Goal: Contribute content: Contribute content

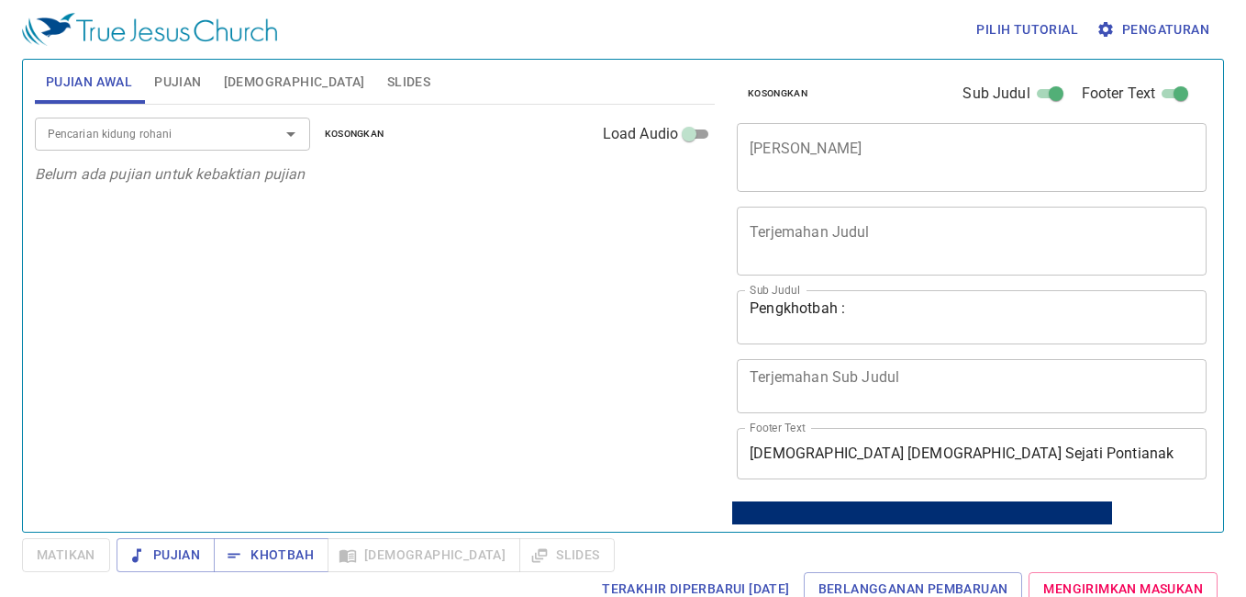
click at [895, 167] on textarea "Judul Khotbah" at bounding box center [972, 157] width 444 height 35
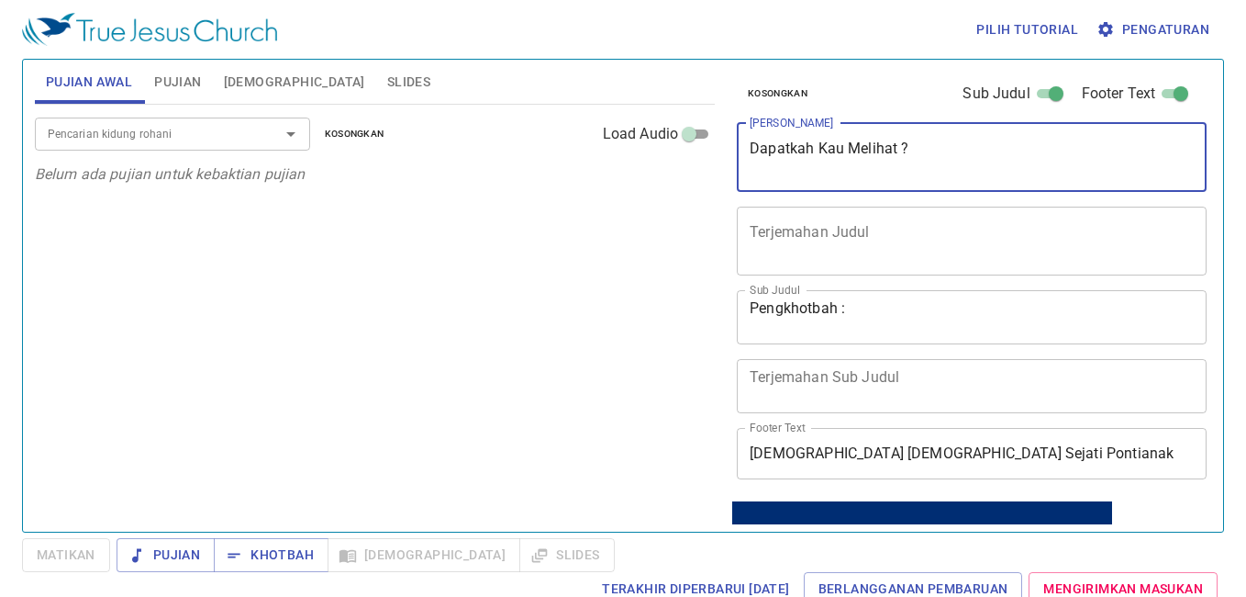
type textarea "Dapatkah Kau Melihat ?"
click at [910, 313] on textarea "Pengkhotbah :" at bounding box center [972, 316] width 444 height 35
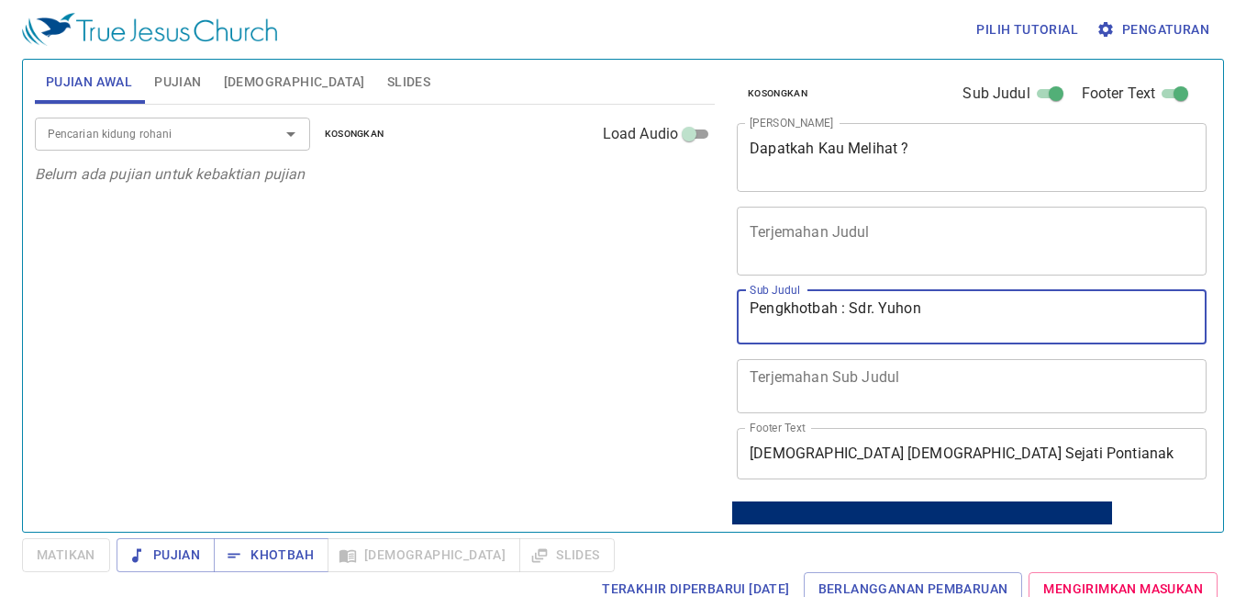
type textarea "Pengkhotbah : Sdr. Yuhon"
click at [191, 73] on span "Pujian" at bounding box center [177, 82] width 47 height 23
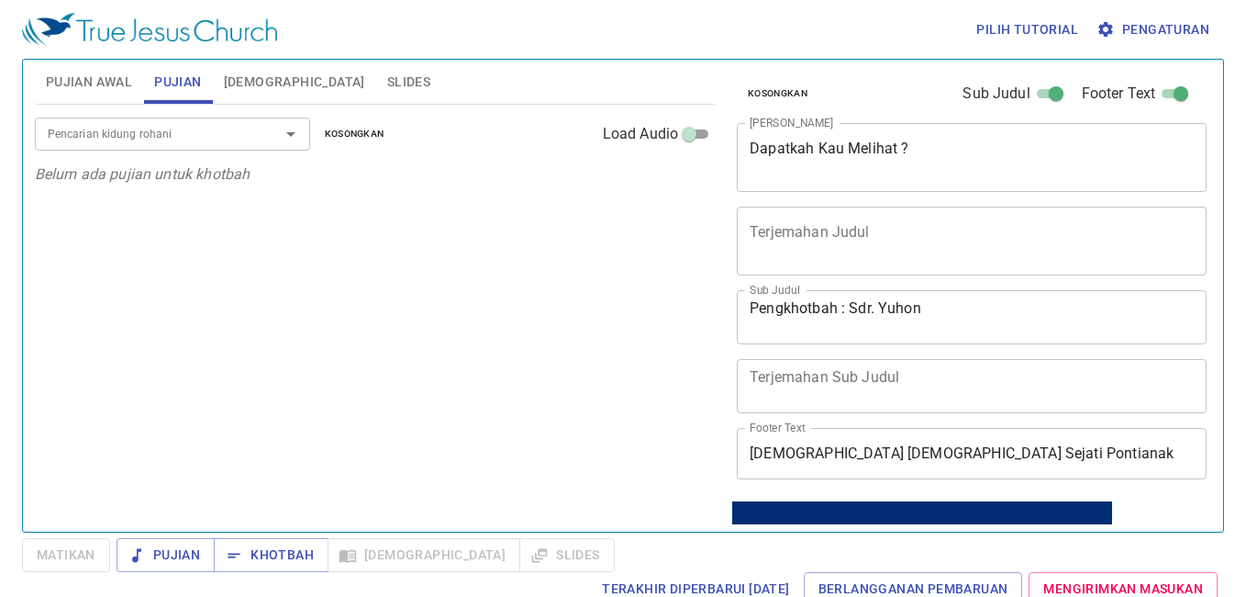
click at [207, 132] on input "Pencarian kidung rohani" at bounding box center [145, 133] width 210 height 21
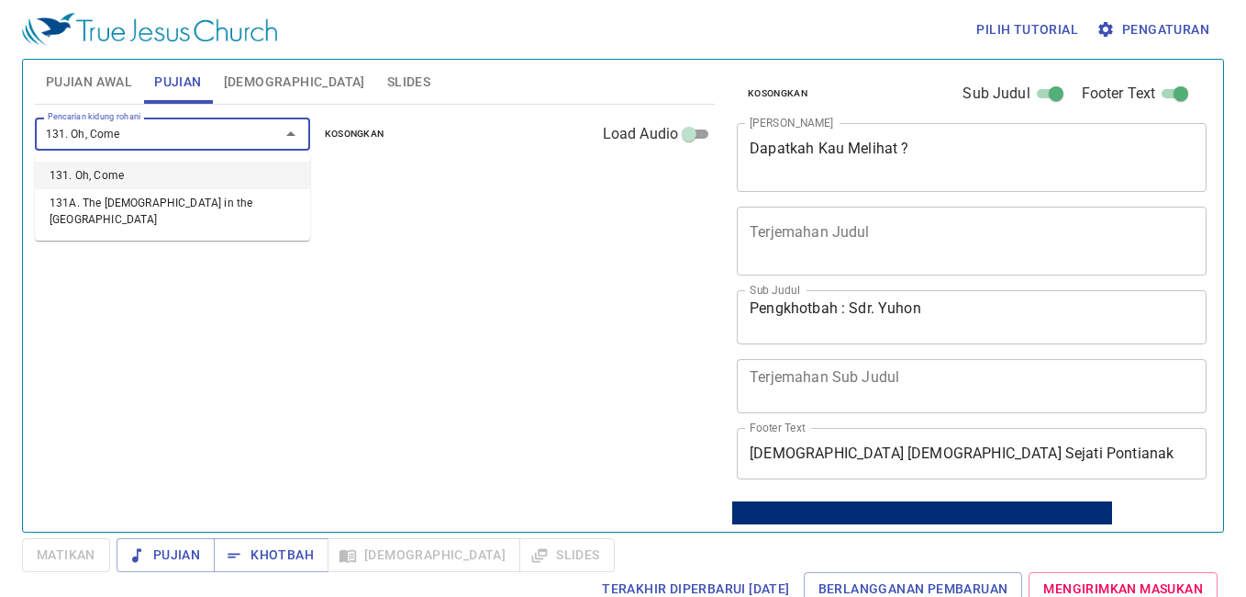
type input "131. Oh, Come"
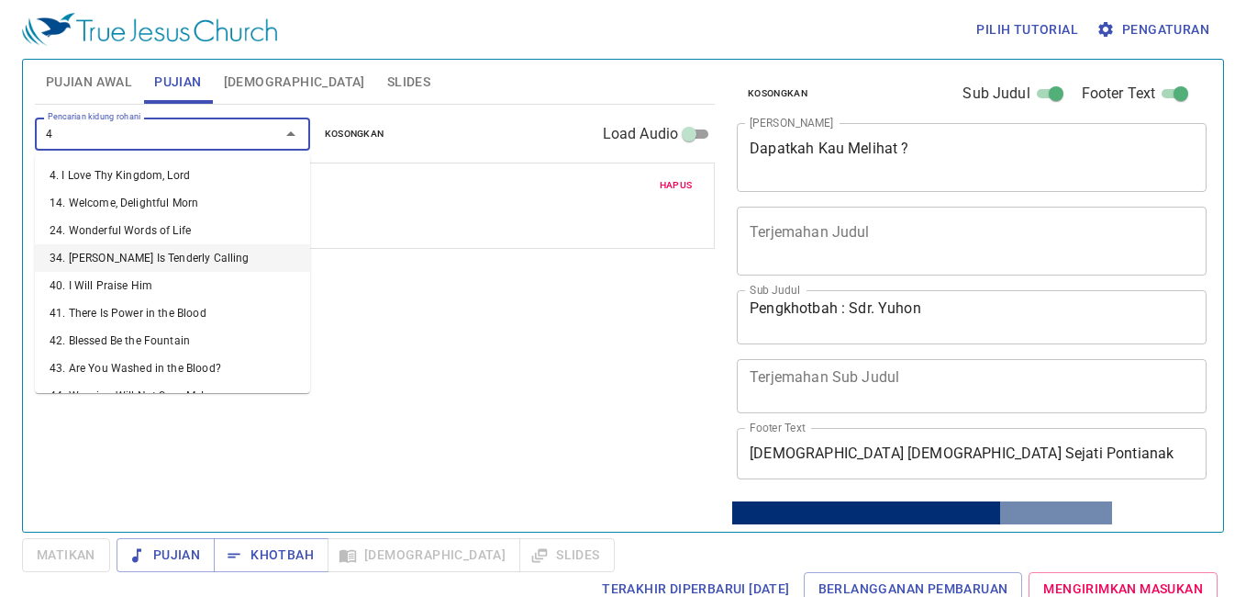
type input "46"
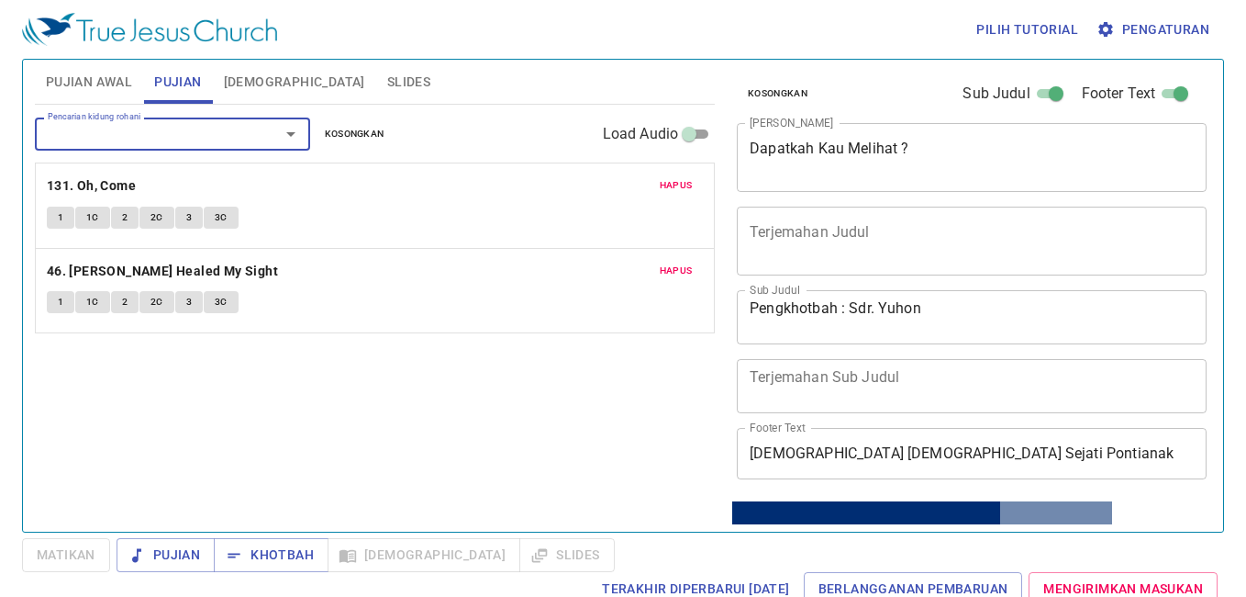
click at [62, 222] on span "1" at bounding box center [61, 217] width 6 height 17
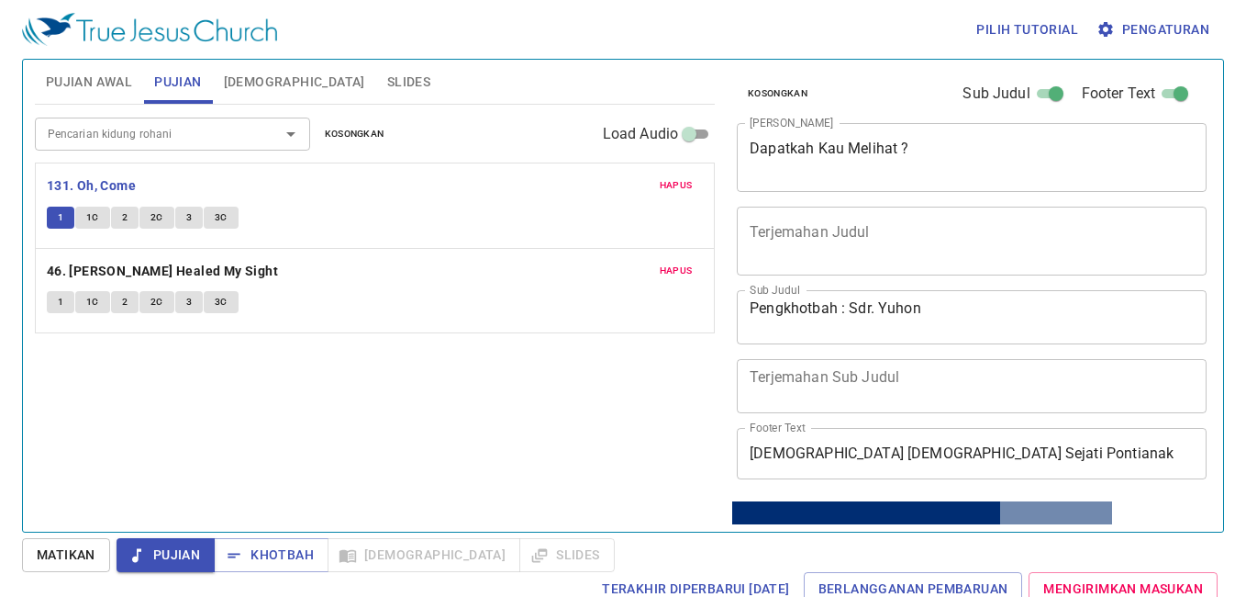
click at [1178, 32] on span "Pengaturan" at bounding box center [1154, 29] width 109 height 23
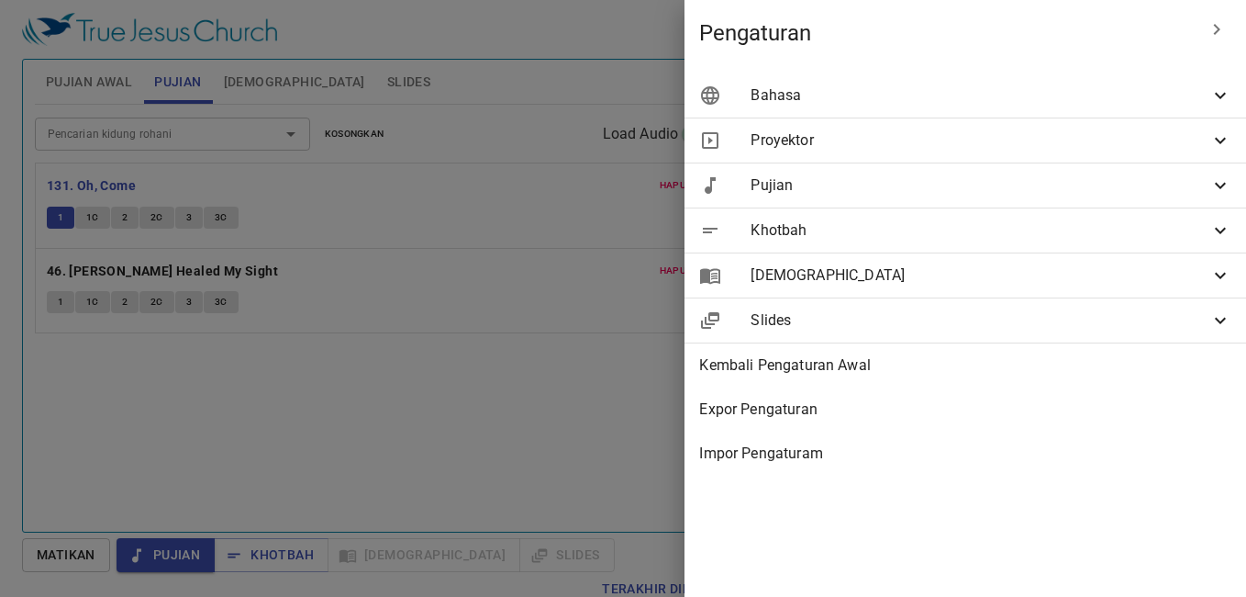
click at [879, 106] on span "Bahasa" at bounding box center [980, 95] width 459 height 22
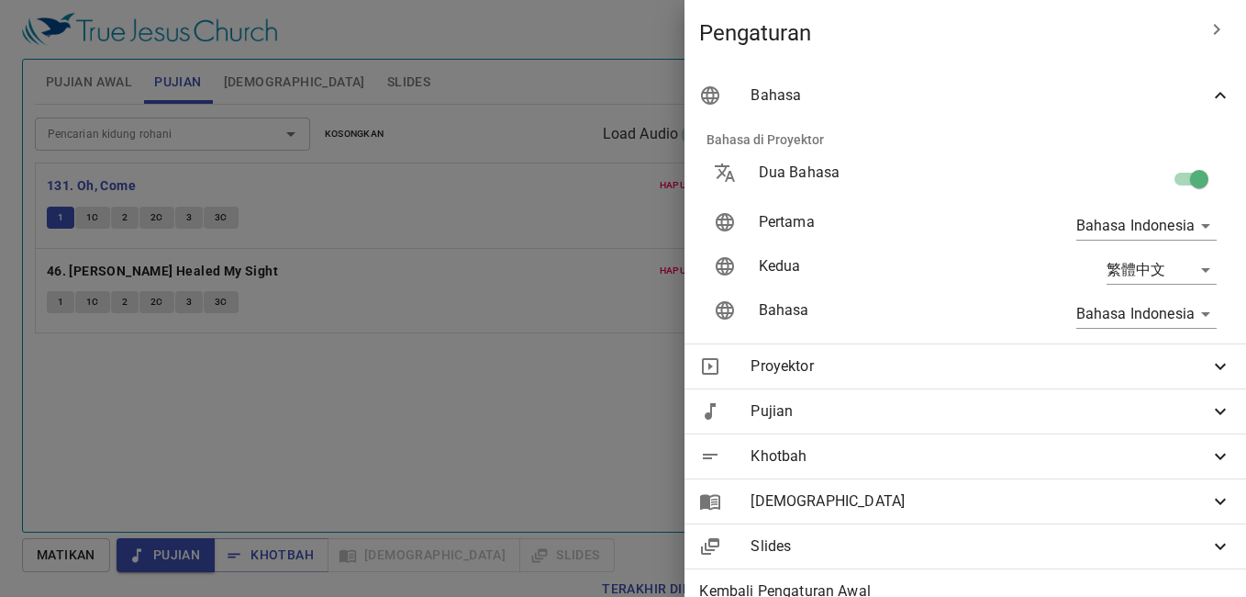
click at [1189, 176] on input "checkbox" at bounding box center [1199, 182] width 105 height 35
checkbox input "false"
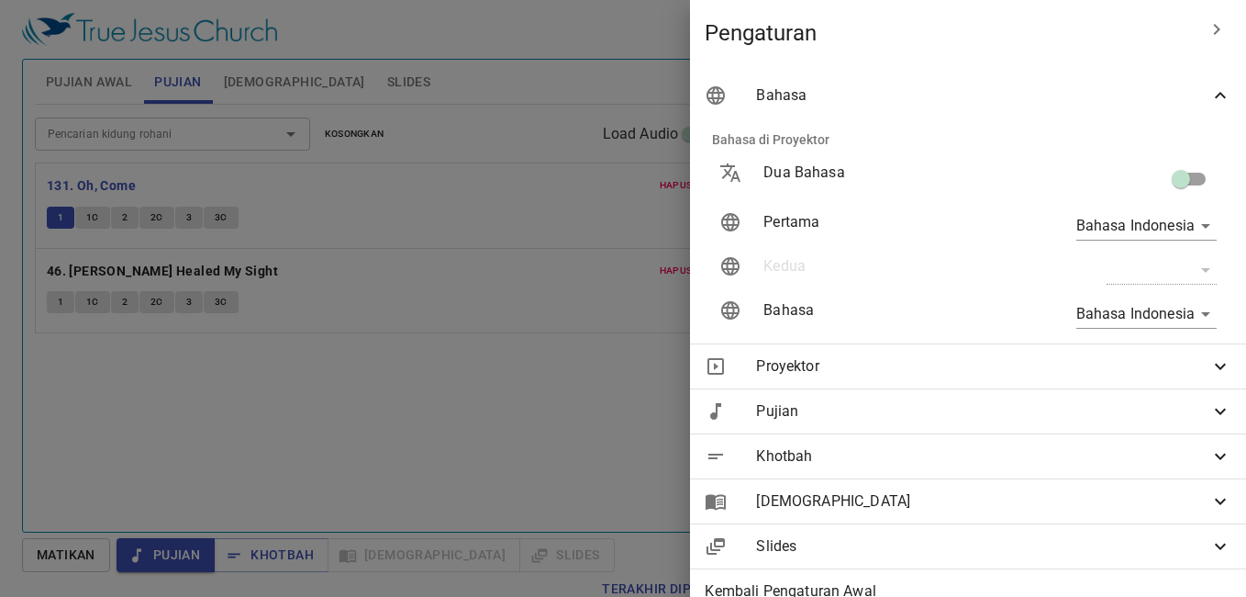
click at [602, 226] on div at bounding box center [623, 298] width 1246 height 597
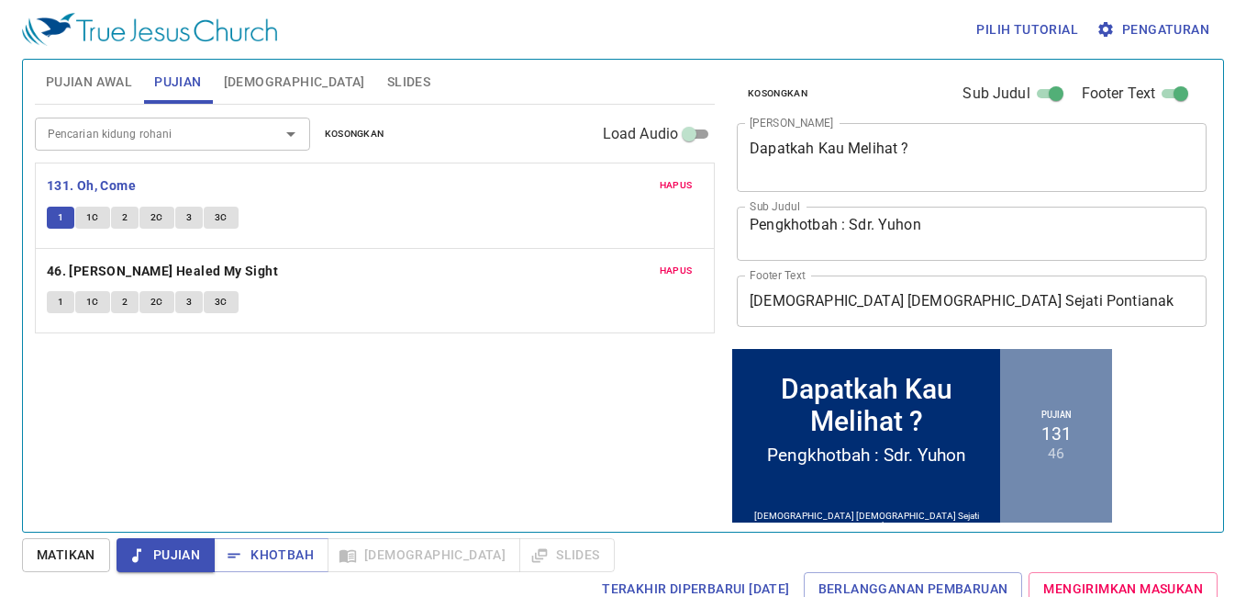
click at [71, 299] on button "1" at bounding box center [61, 302] width 28 height 22
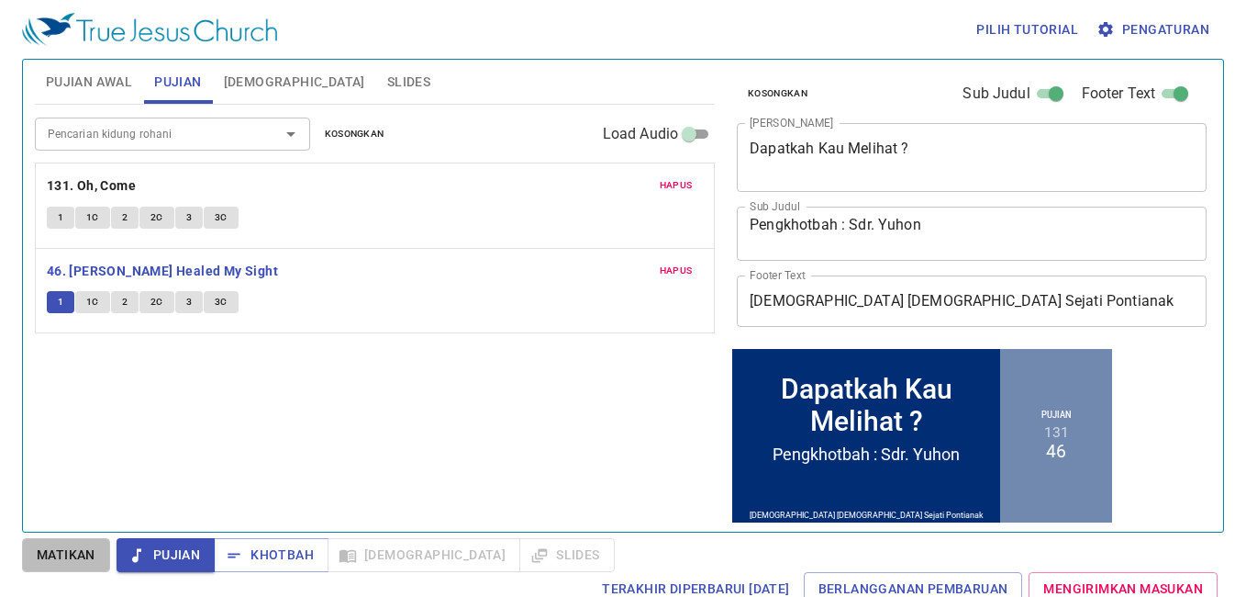
click at [84, 550] on span "Matikan" at bounding box center [66, 554] width 59 height 23
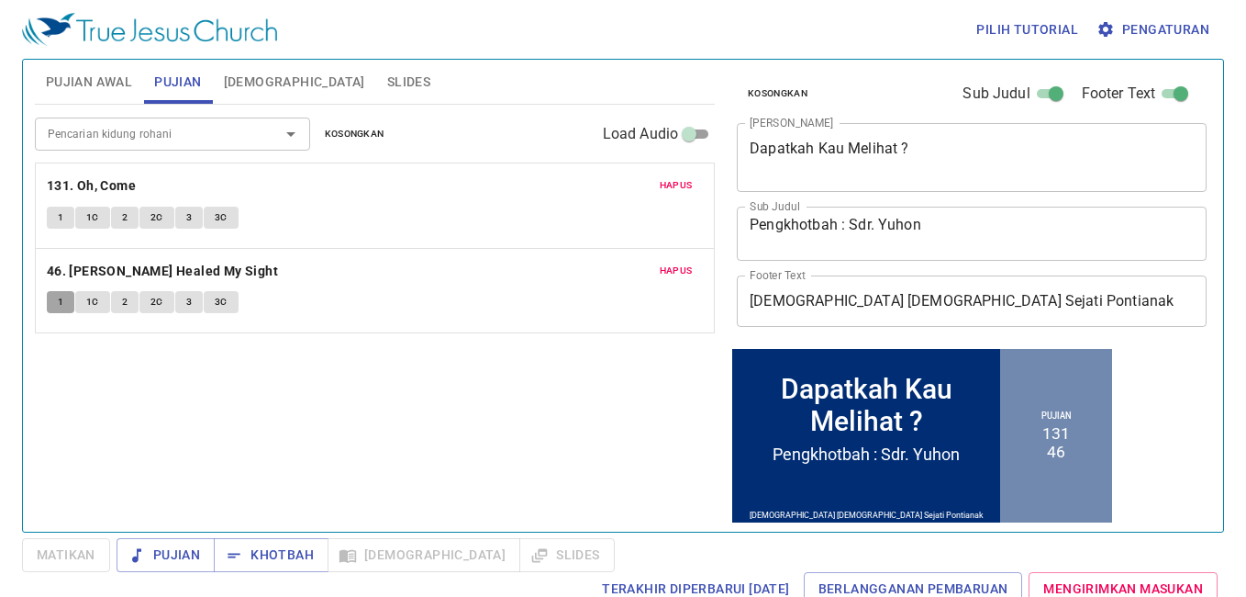
click at [67, 300] on button "1" at bounding box center [61, 302] width 28 height 22
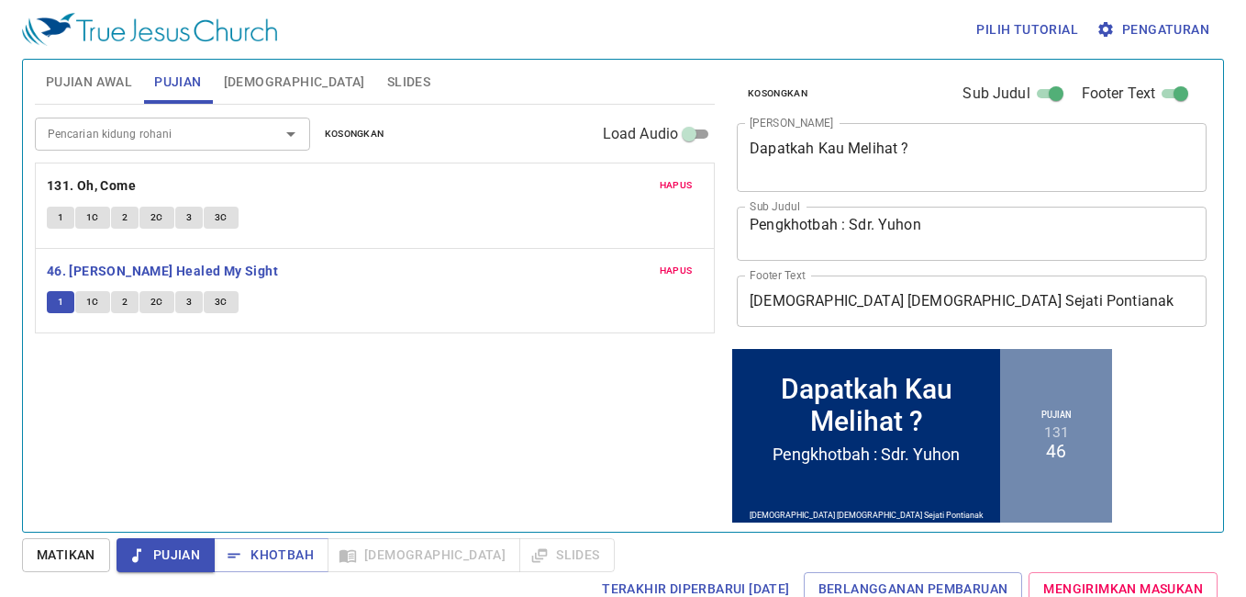
click at [74, 554] on span "Matikan" at bounding box center [66, 554] width 59 height 23
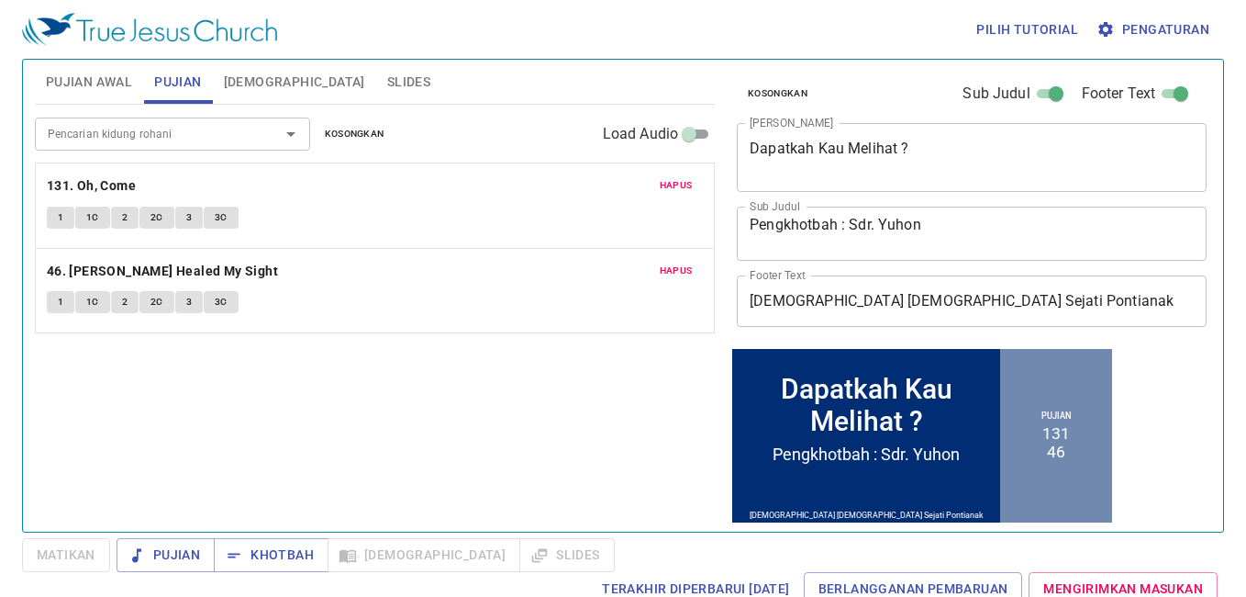
click at [89, 86] on span "Pujian Awal" at bounding box center [89, 82] width 86 height 23
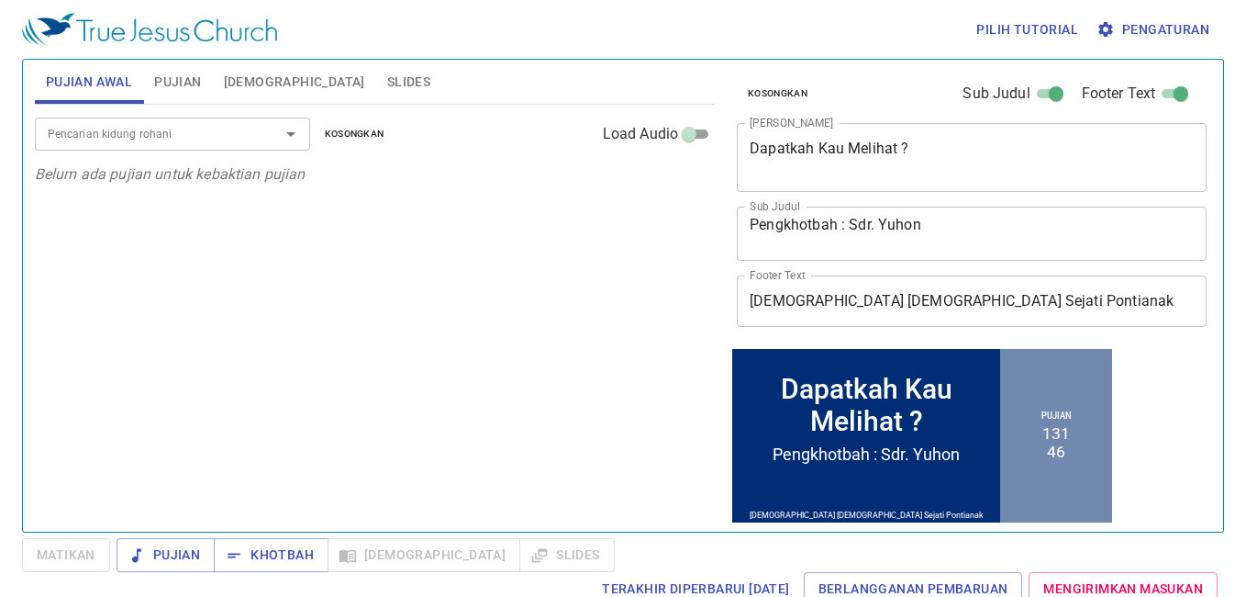
click at [169, 133] on input "Pencarian kidung rohani" at bounding box center [145, 133] width 210 height 21
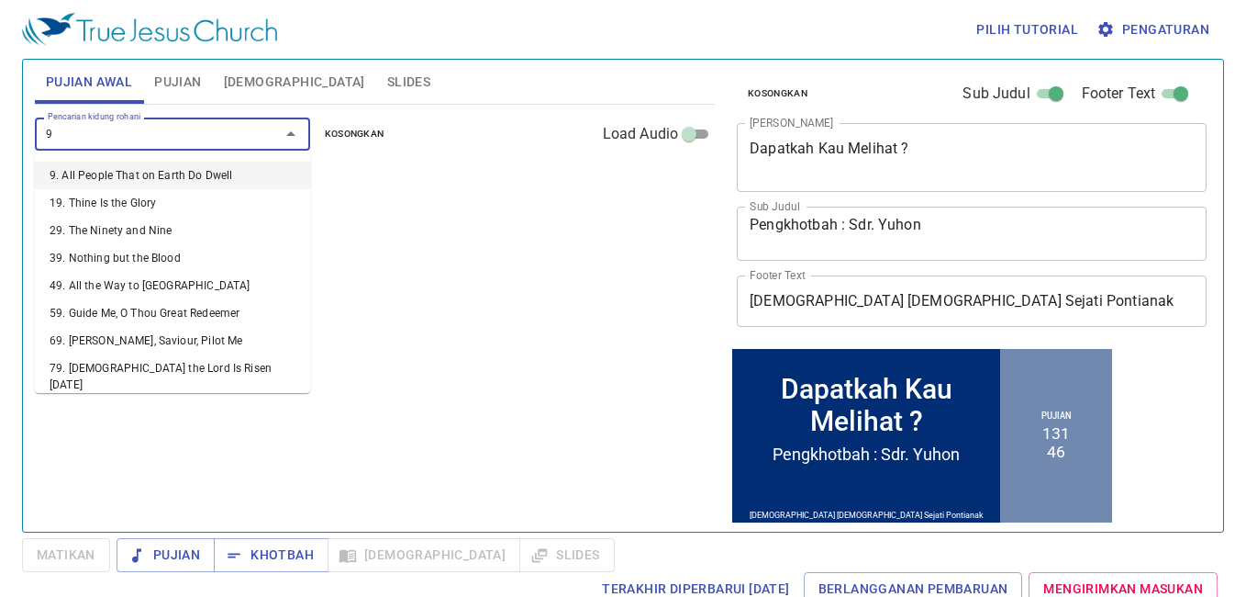
type input "93"
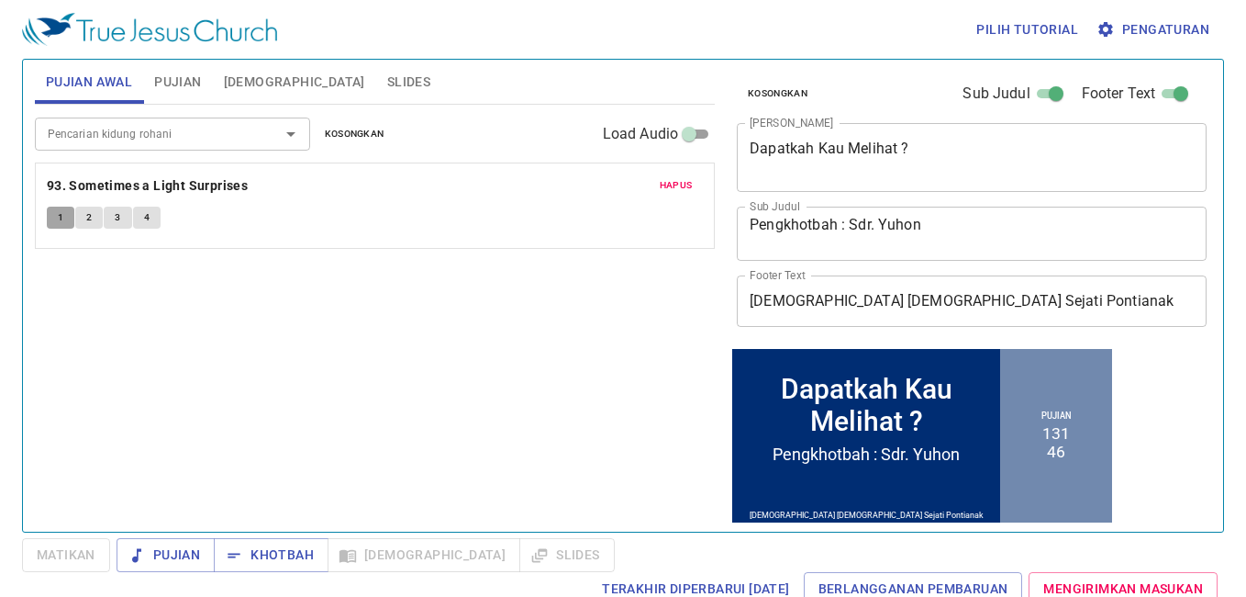
click at [64, 219] on button "1" at bounding box center [61, 218] width 28 height 22
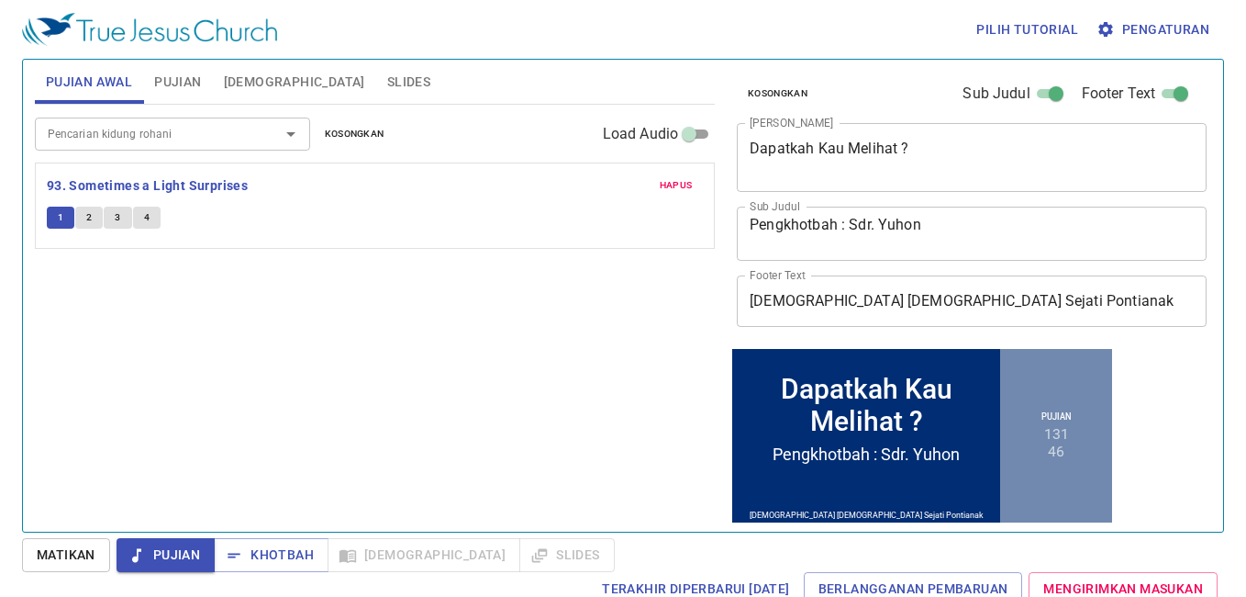
click at [173, 123] on input "Pencarian kidung rohani" at bounding box center [145, 133] width 210 height 21
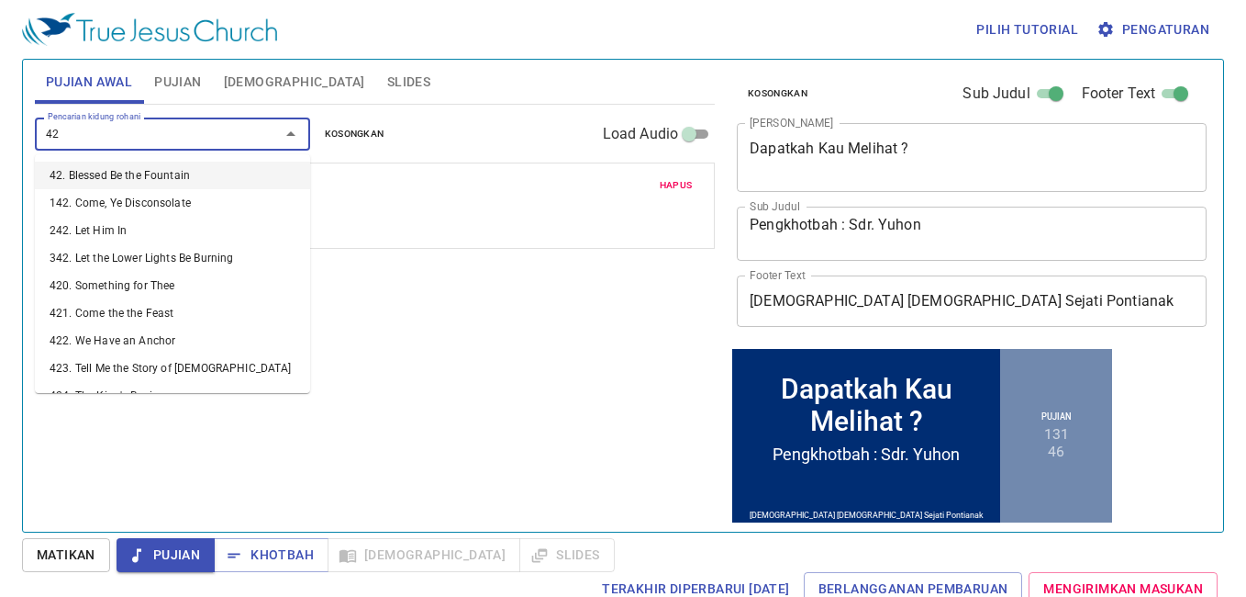
type input "427"
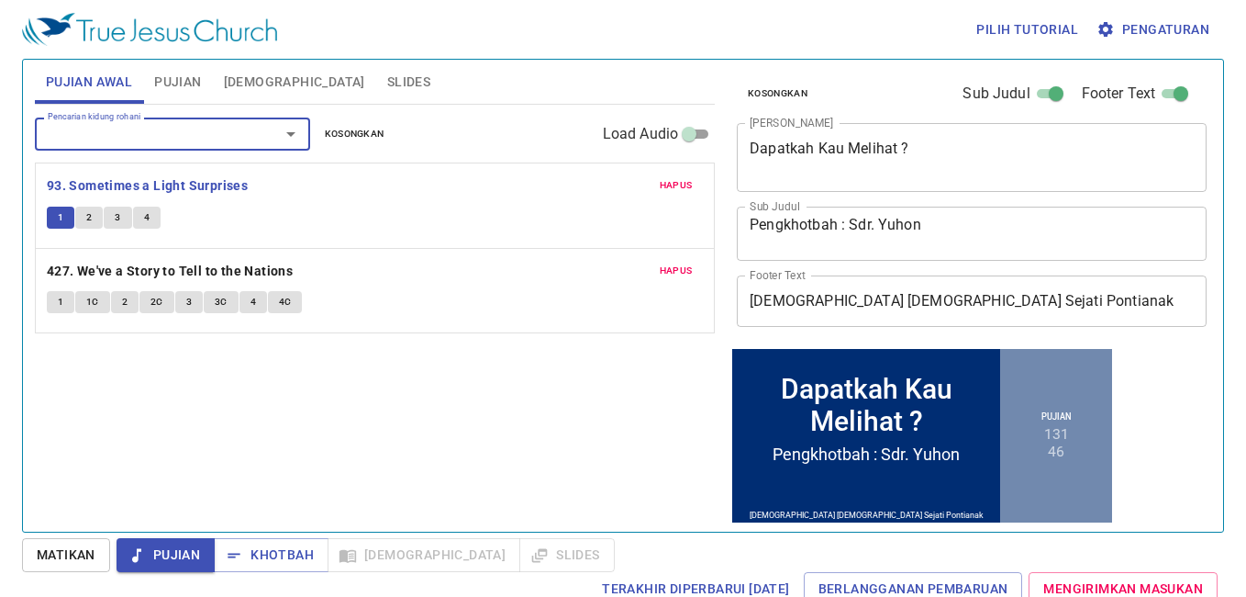
click at [83, 554] on span "Matikan" at bounding box center [66, 554] width 59 height 23
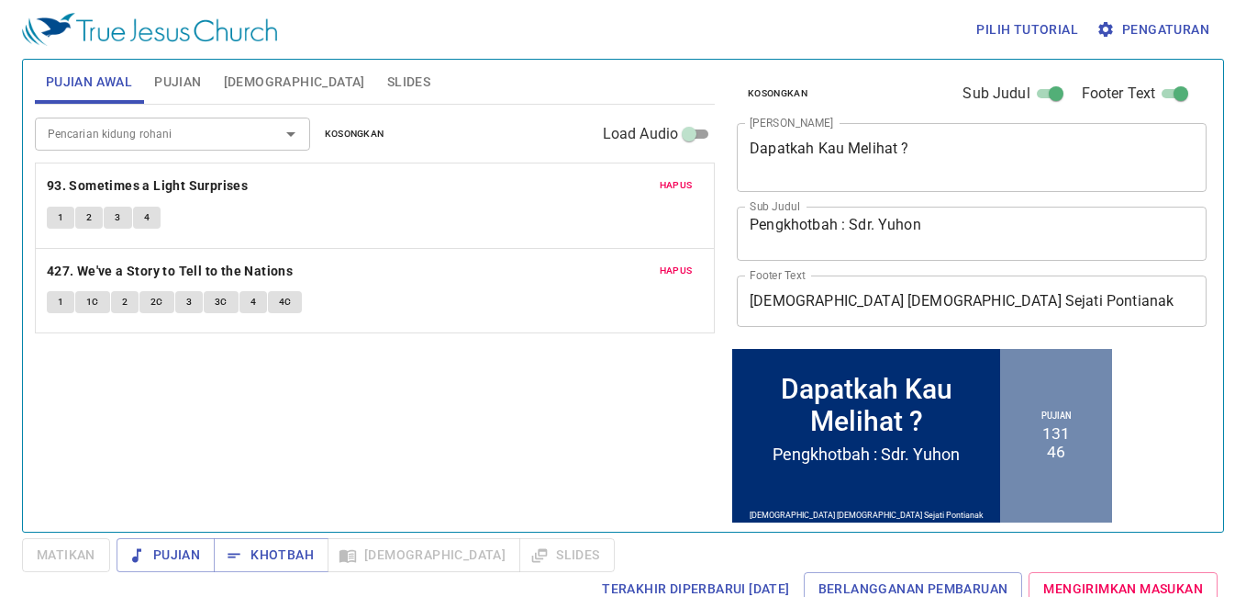
click at [51, 301] on button "1" at bounding box center [61, 302] width 28 height 22
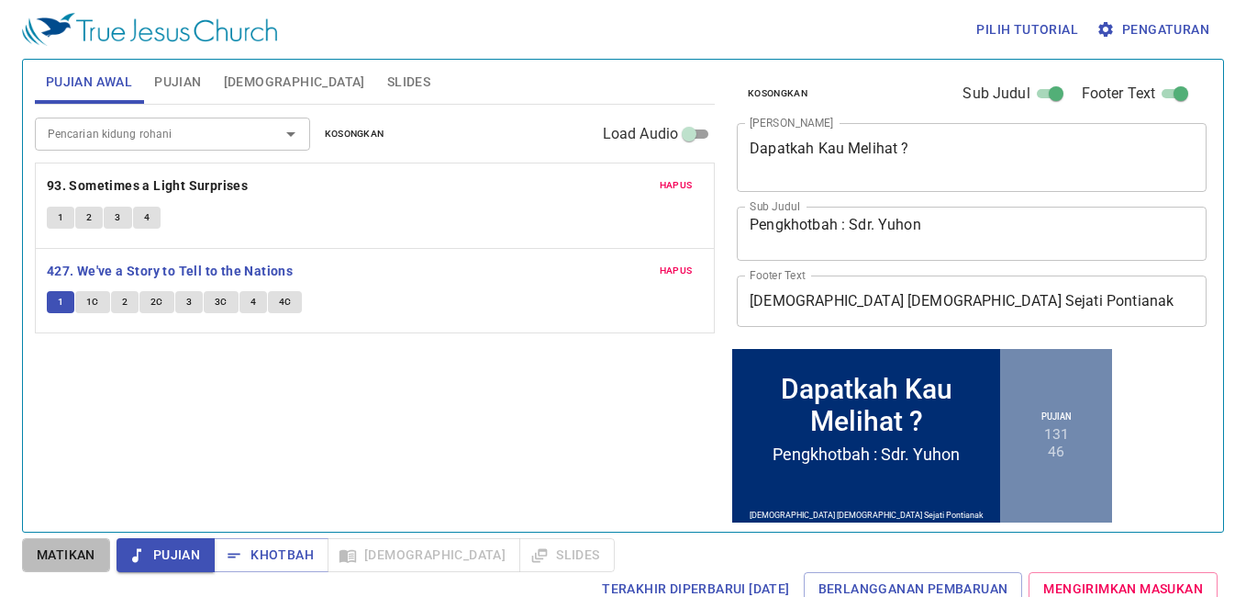
click at [50, 555] on span "Matikan" at bounding box center [66, 554] width 59 height 23
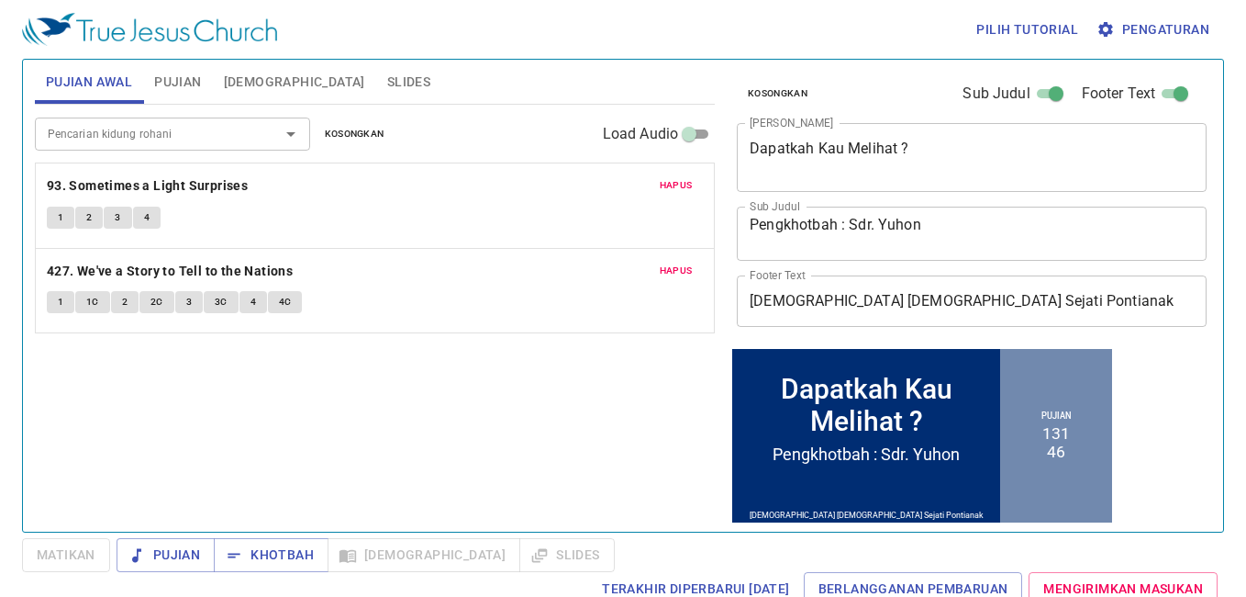
click at [140, 138] on input "Pencarian kidung rohani" at bounding box center [145, 133] width 210 height 21
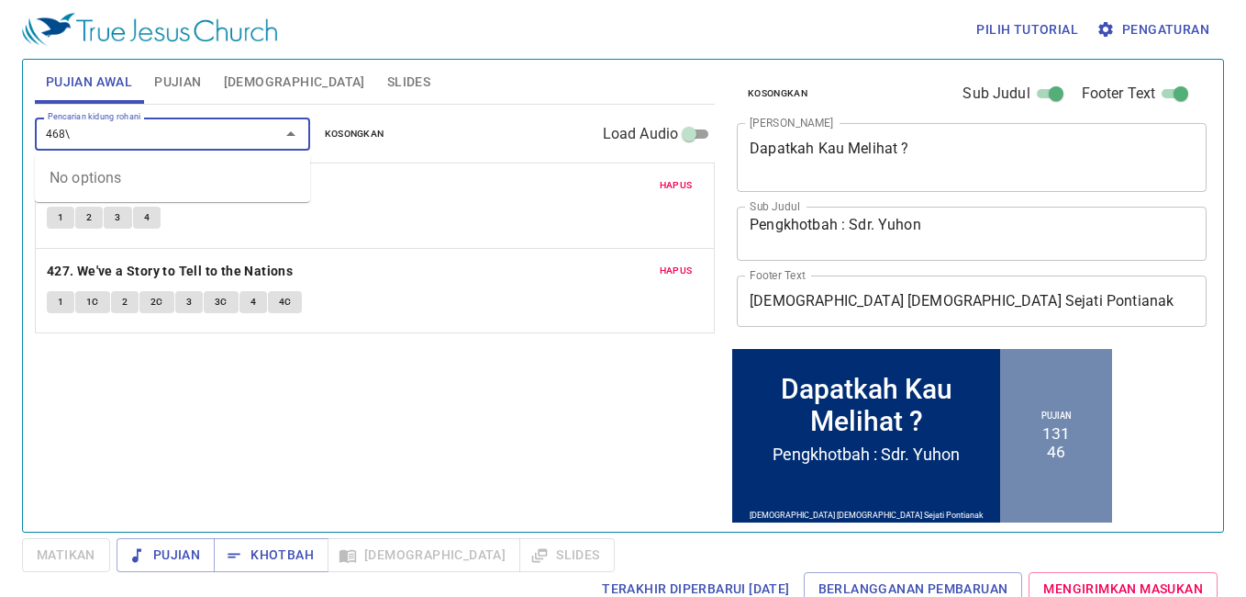
type input "468"
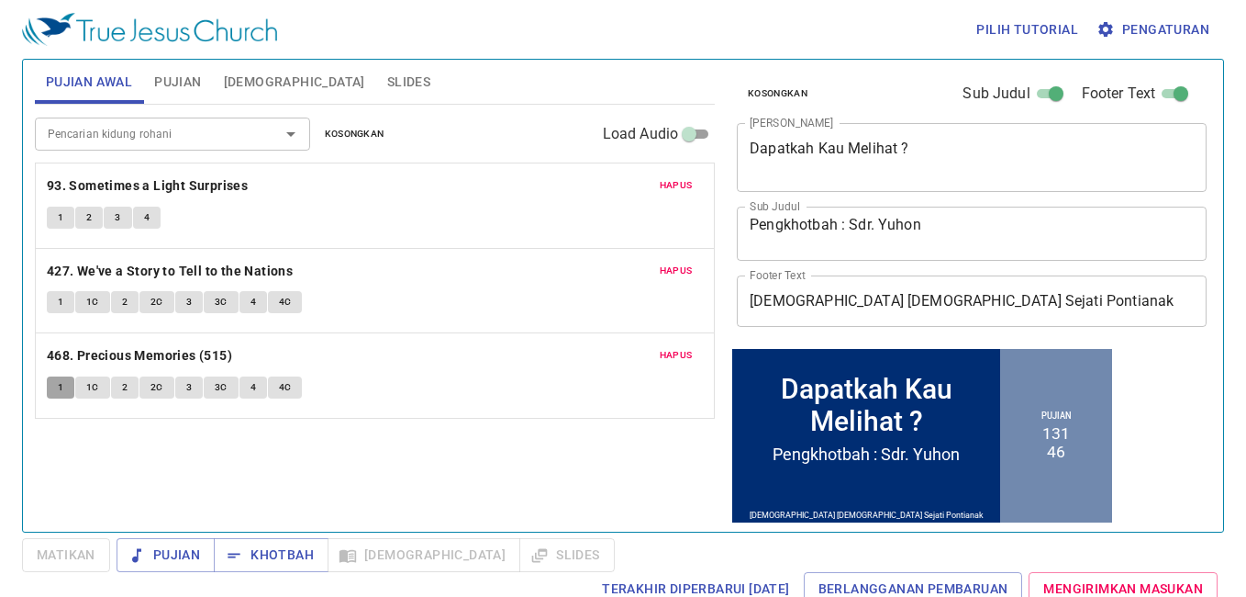
click at [58, 385] on span "1" at bounding box center [61, 387] width 6 height 17
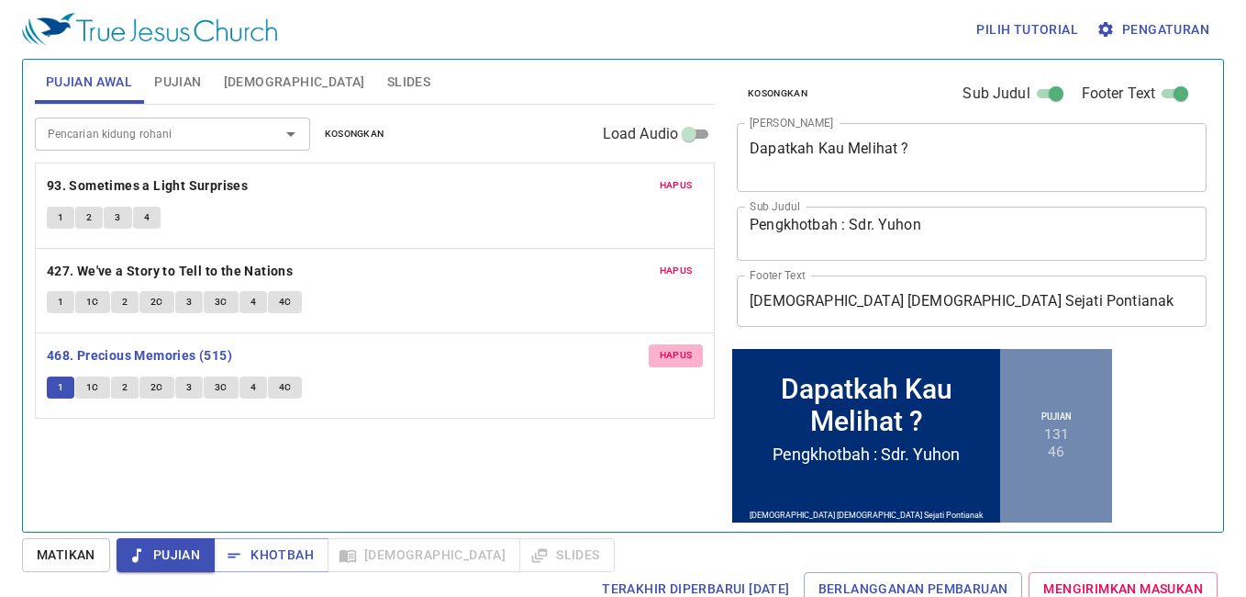
click at [677, 350] on span "Hapus" at bounding box center [676, 355] width 33 height 17
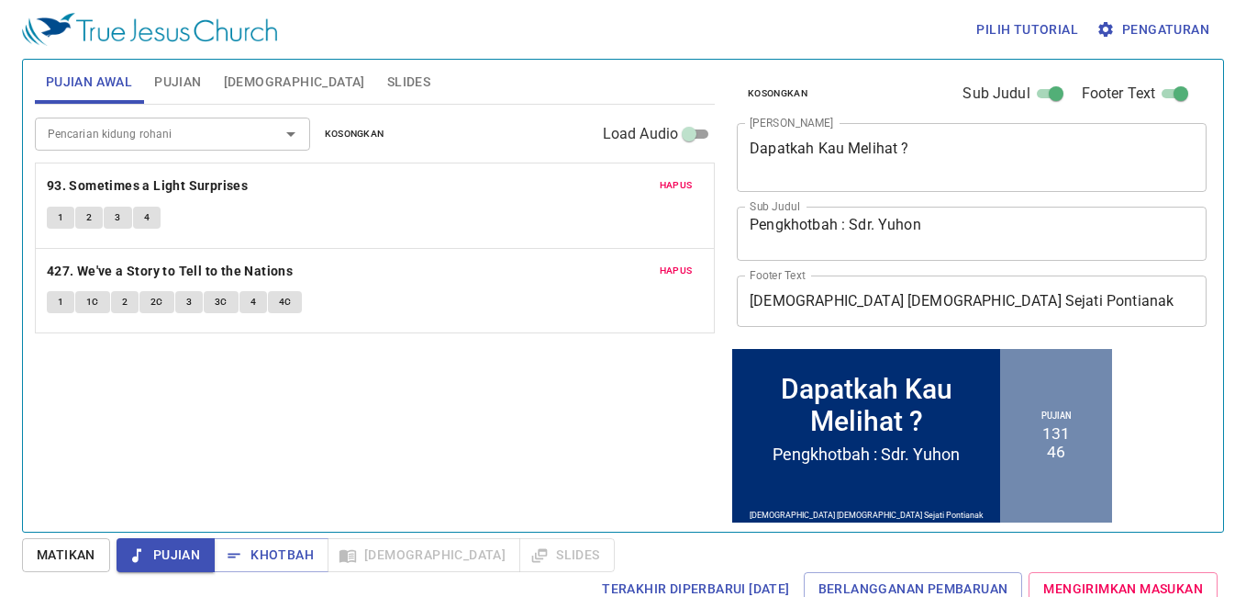
click at [218, 141] on input "Pencarian kidung rohani" at bounding box center [145, 133] width 210 height 21
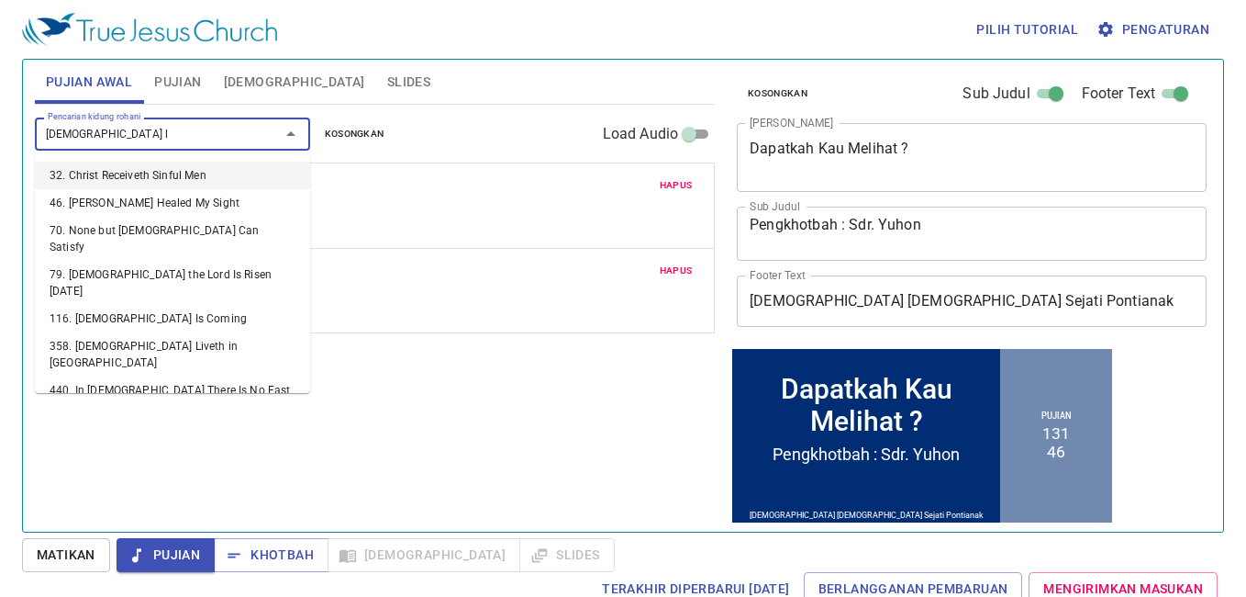
type input "christ li"
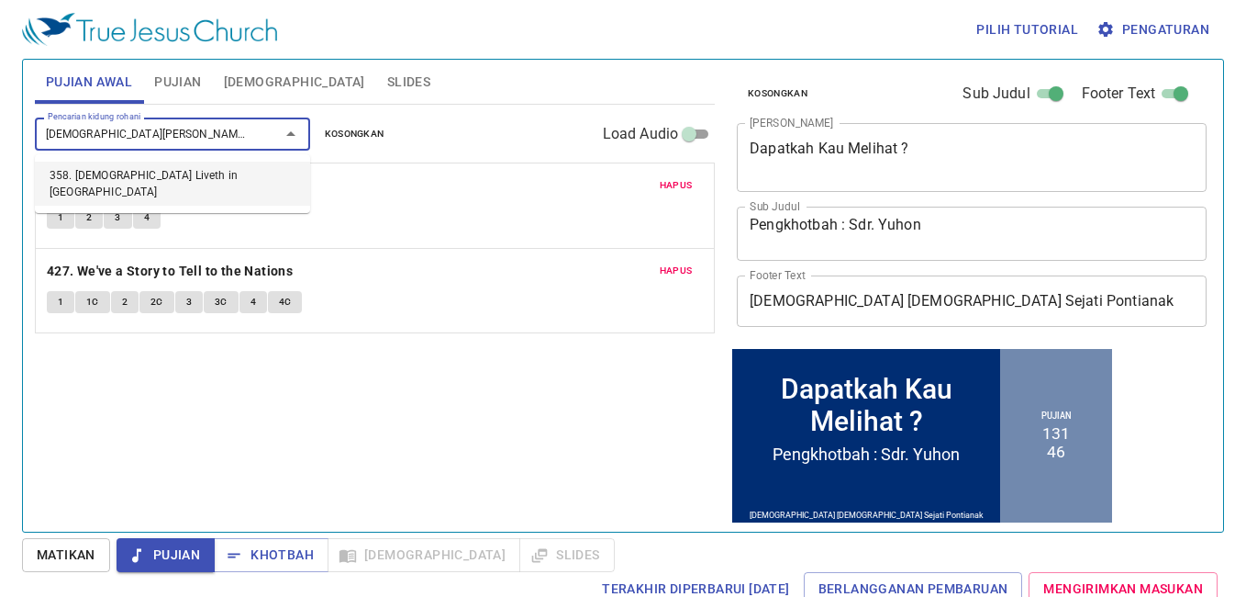
click at [207, 177] on li "358. Christ Liveth in Me" at bounding box center [172, 184] width 275 height 44
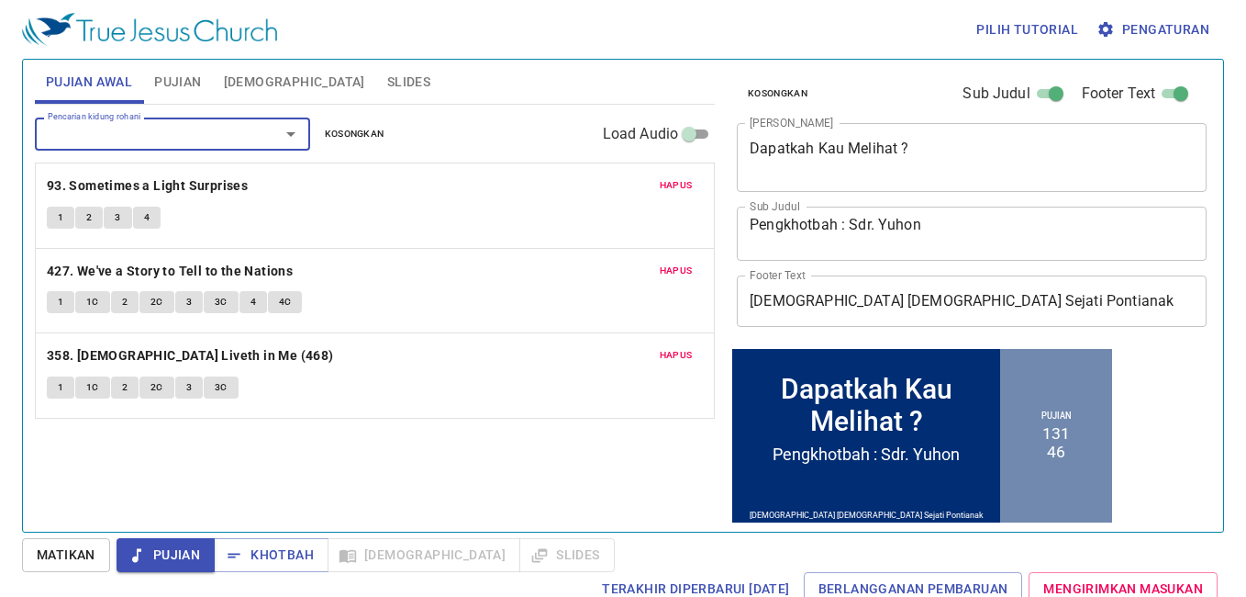
click at [67, 391] on button "1" at bounding box center [61, 387] width 28 height 22
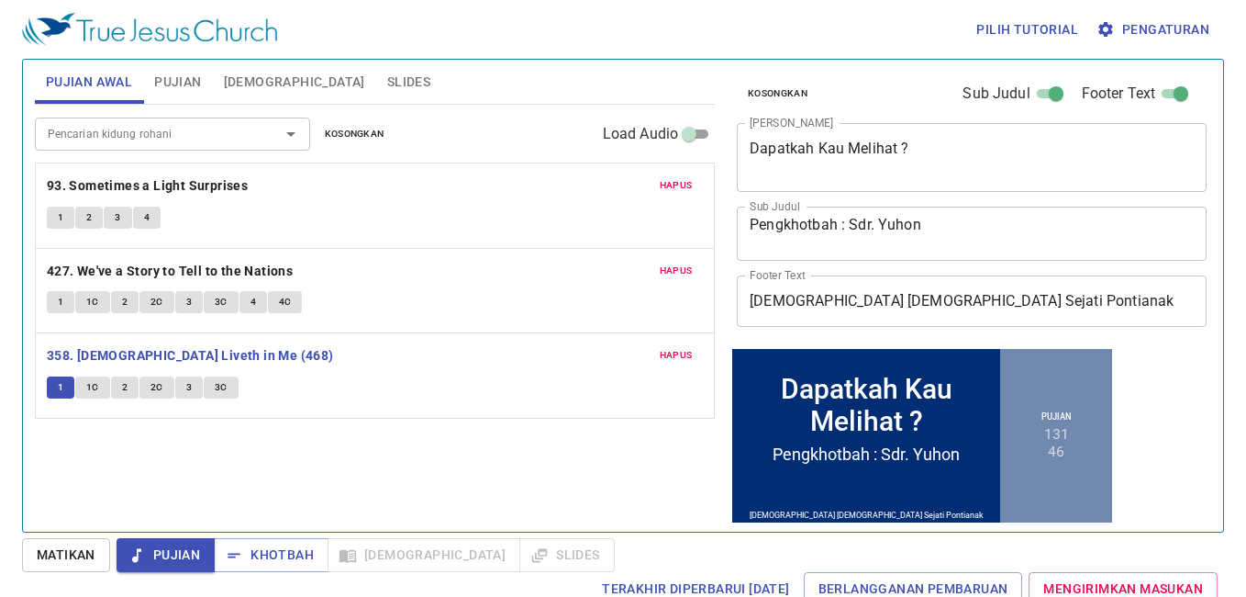
click at [67, 578] on div "Pilih tutorial Pengaturan Pujian Awal Pujian Alkitab Slides Pencarian kidung ro…" at bounding box center [623, 298] width 1246 height 597
click at [85, 555] on span "Matikan" at bounding box center [66, 554] width 59 height 23
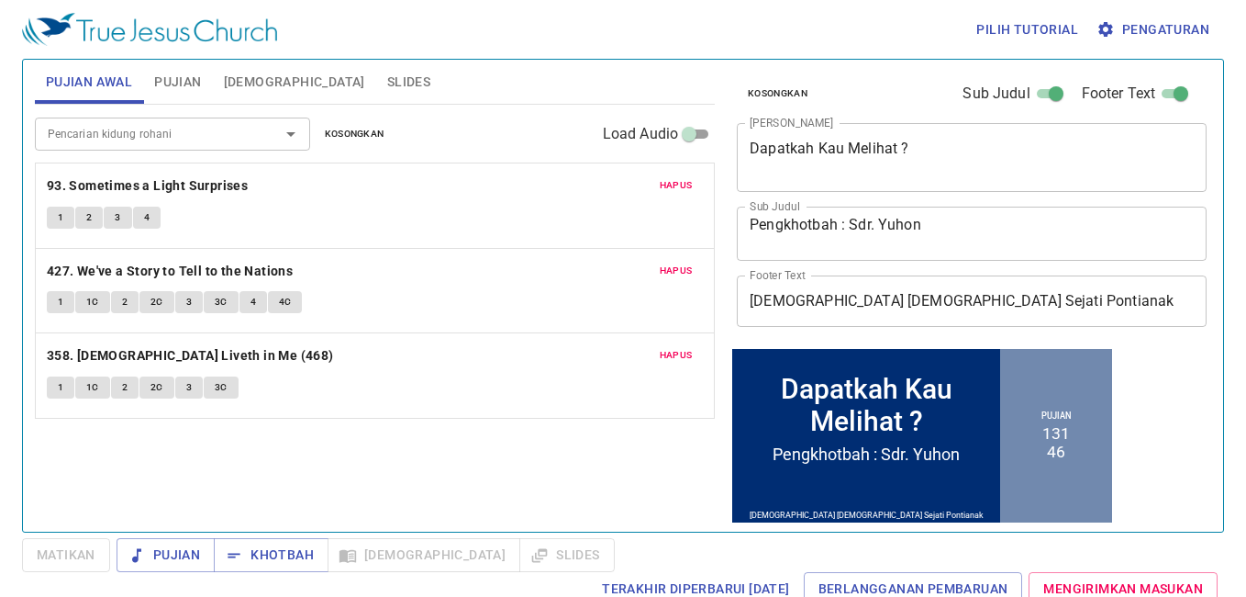
click at [63, 385] on span "1" at bounding box center [61, 387] width 6 height 17
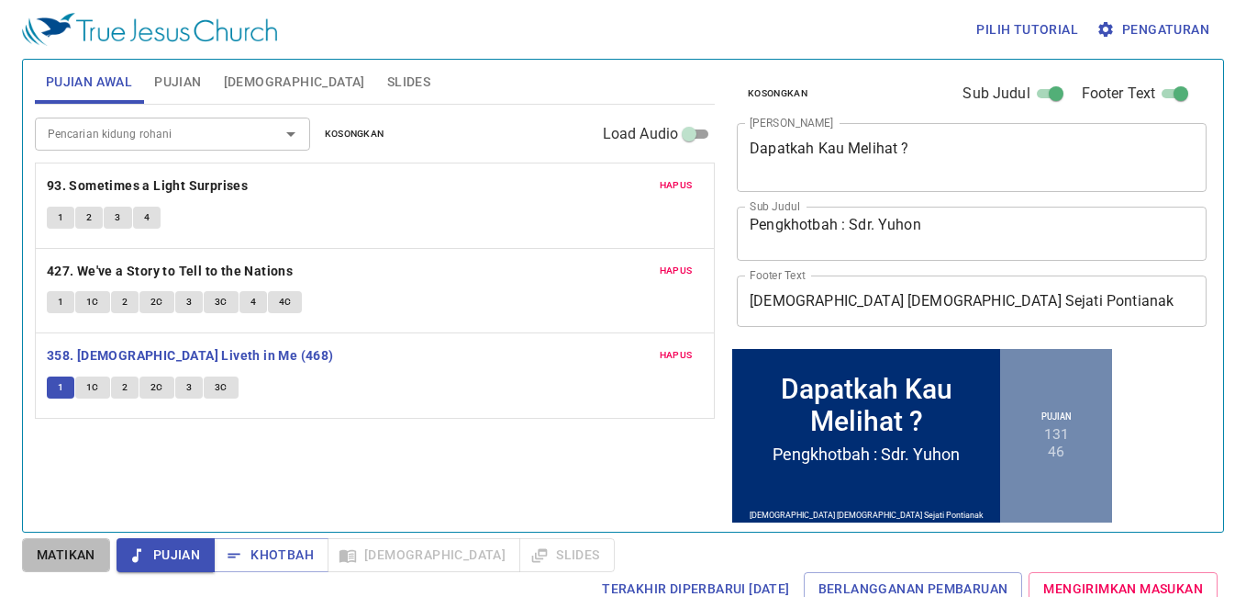
click at [47, 563] on span "Matikan" at bounding box center [66, 554] width 59 height 23
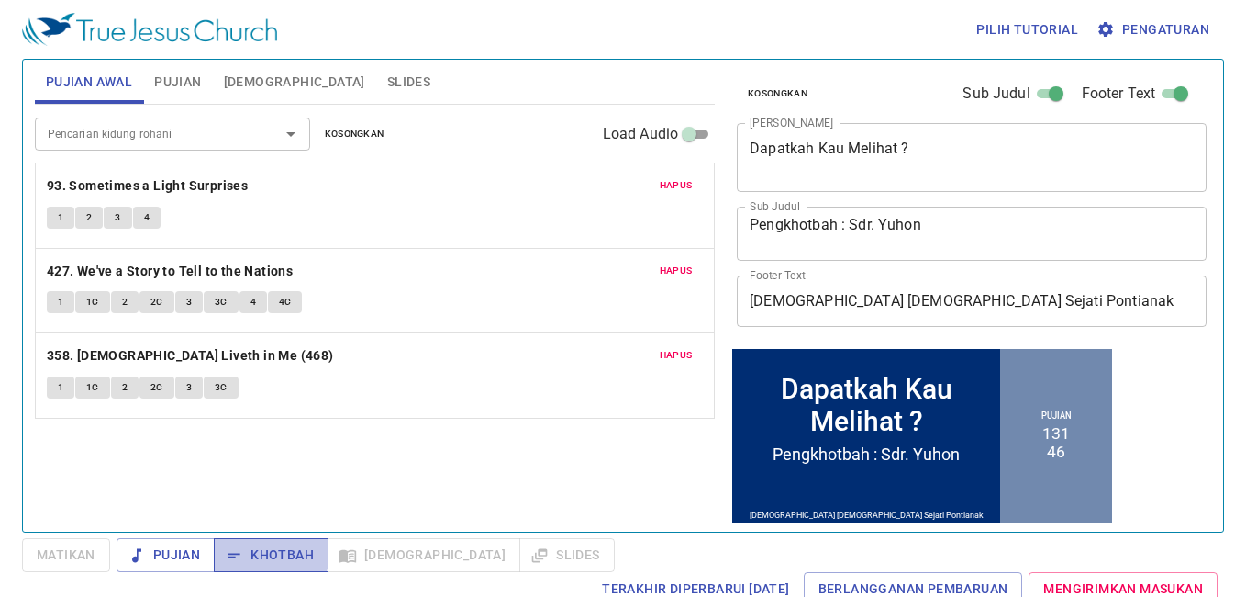
click at [249, 551] on span "Khotbah" at bounding box center [271, 554] width 85 height 23
click at [376, 65] on button "Slides" at bounding box center [408, 82] width 65 height 44
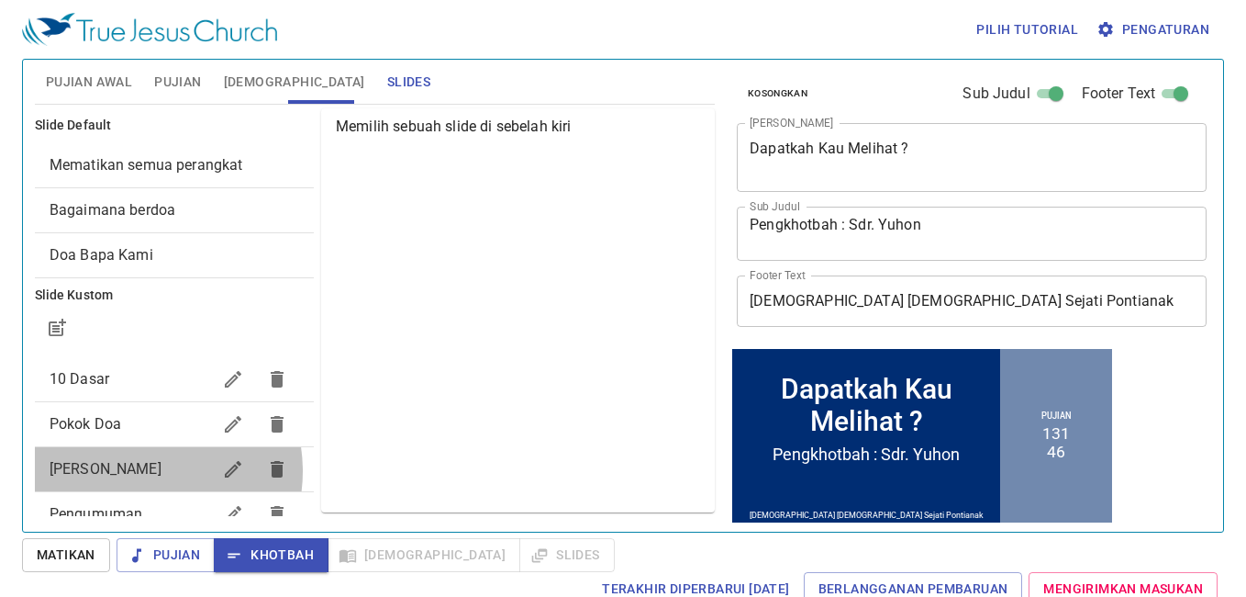
click at [138, 471] on span "[PERSON_NAME] Berdoa" at bounding box center [106, 468] width 112 height 17
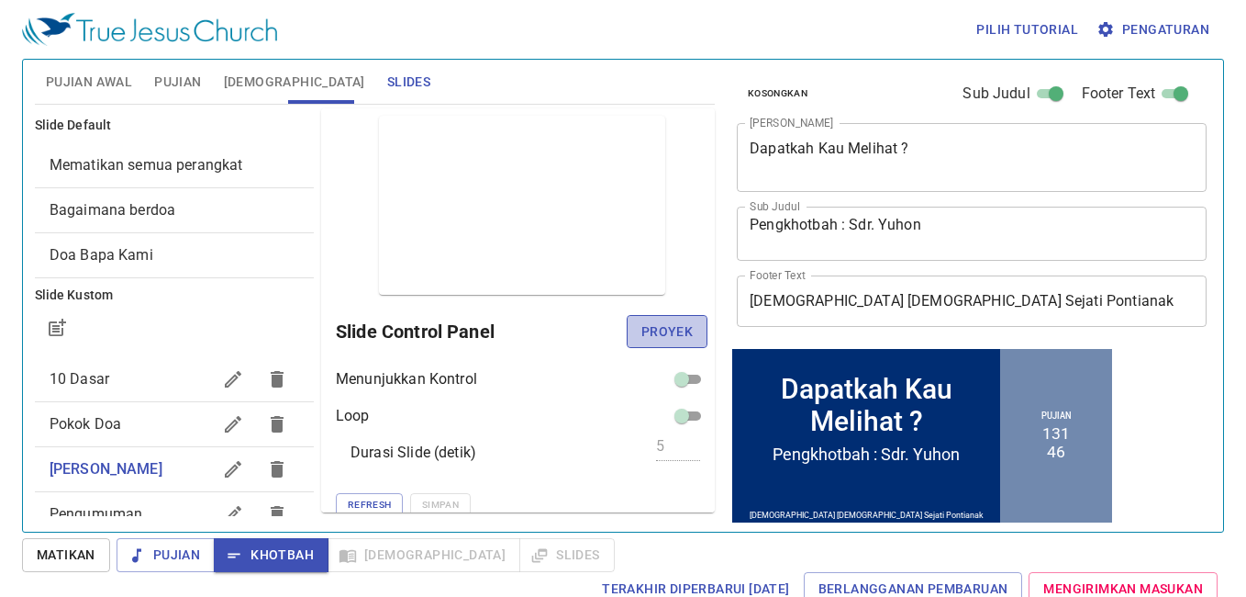
click at [671, 328] on span "Proyek" at bounding box center [667, 331] width 51 height 23
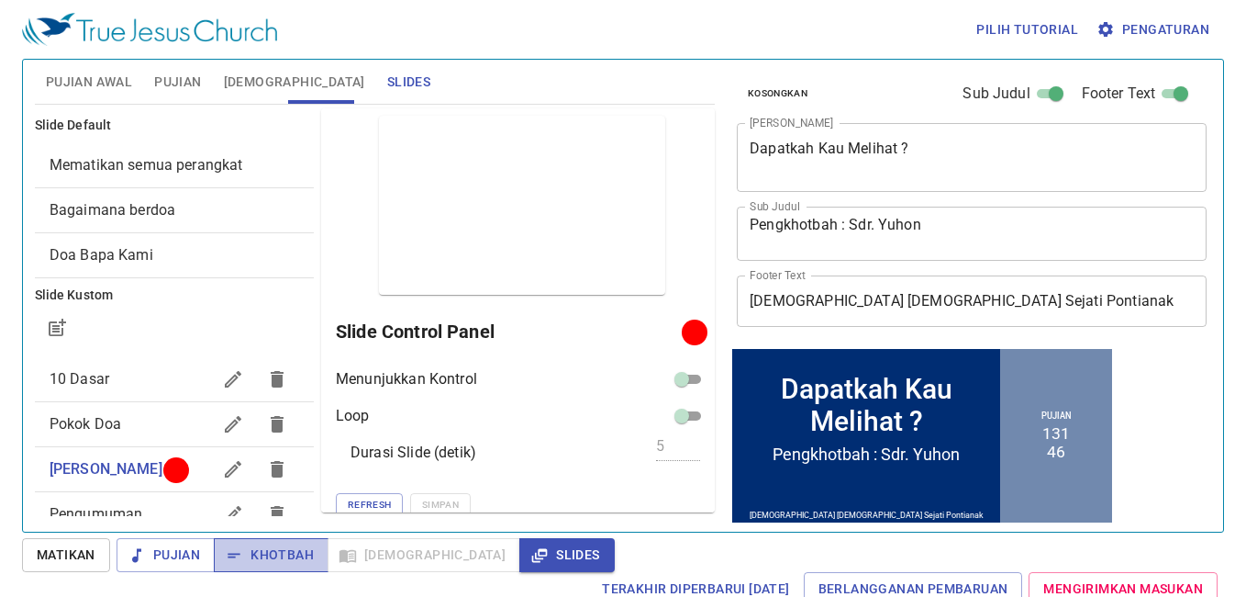
click at [281, 551] on span "Khotbah" at bounding box center [271, 554] width 85 height 23
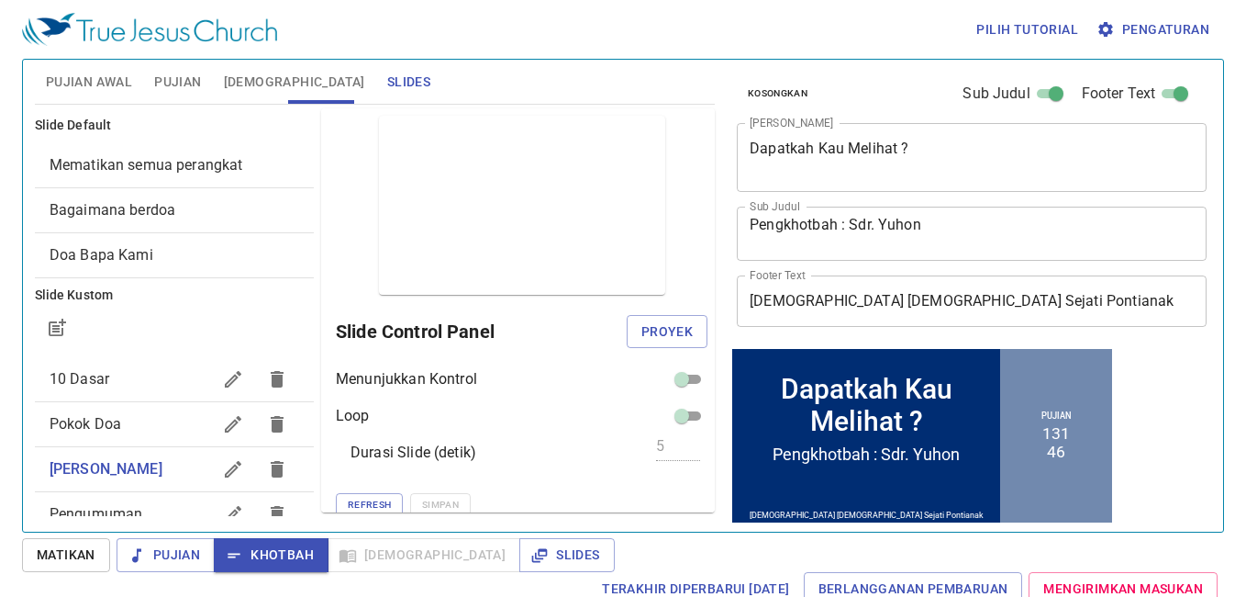
click at [87, 78] on span "Pujian Awal" at bounding box center [89, 82] width 86 height 23
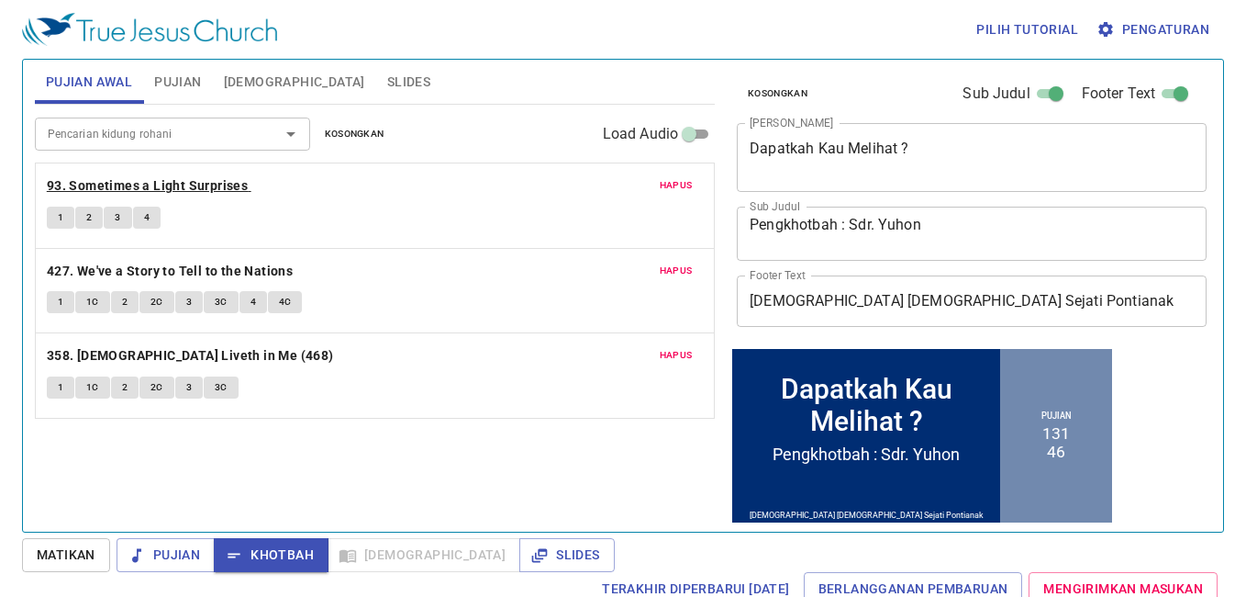
click at [166, 182] on b "93. Sometimes a Light Surprises" at bounding box center [147, 185] width 201 height 23
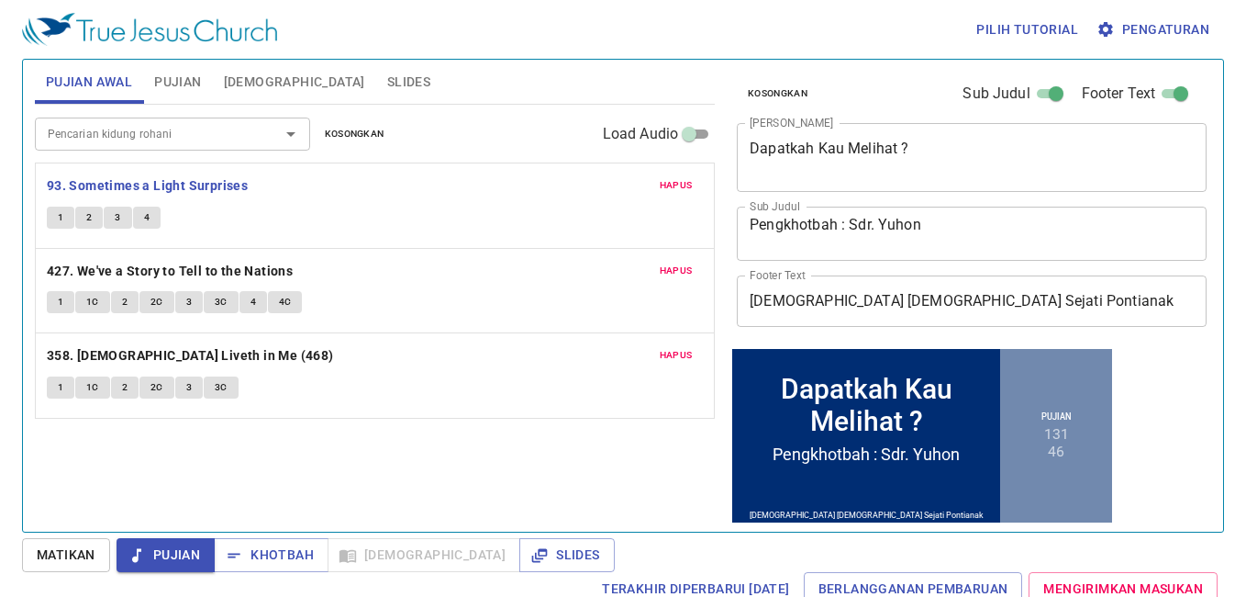
click at [58, 223] on span "1" at bounding box center [61, 217] width 6 height 17
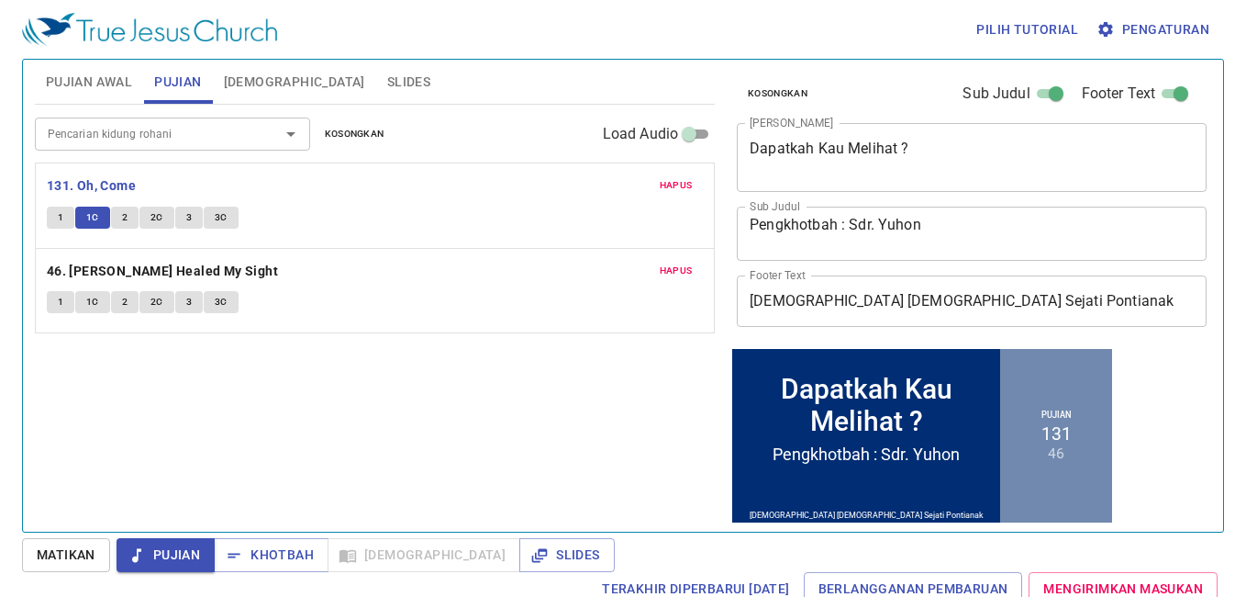
click at [123, 222] on span "2" at bounding box center [125, 217] width 6 height 17
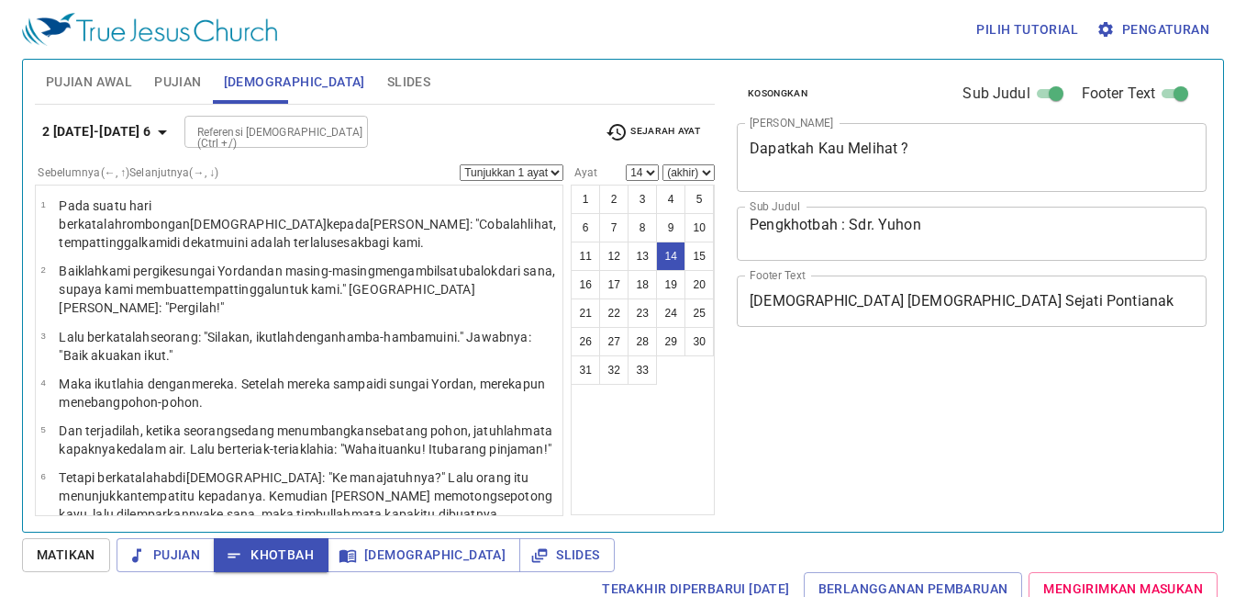
select select "14"
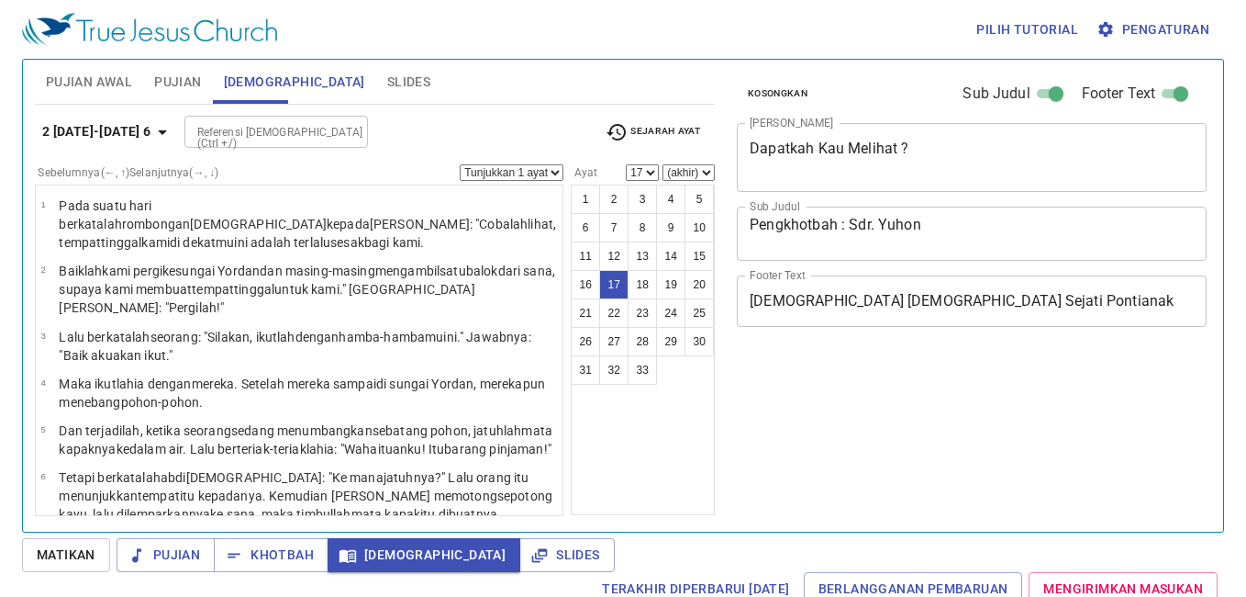
select select "17"
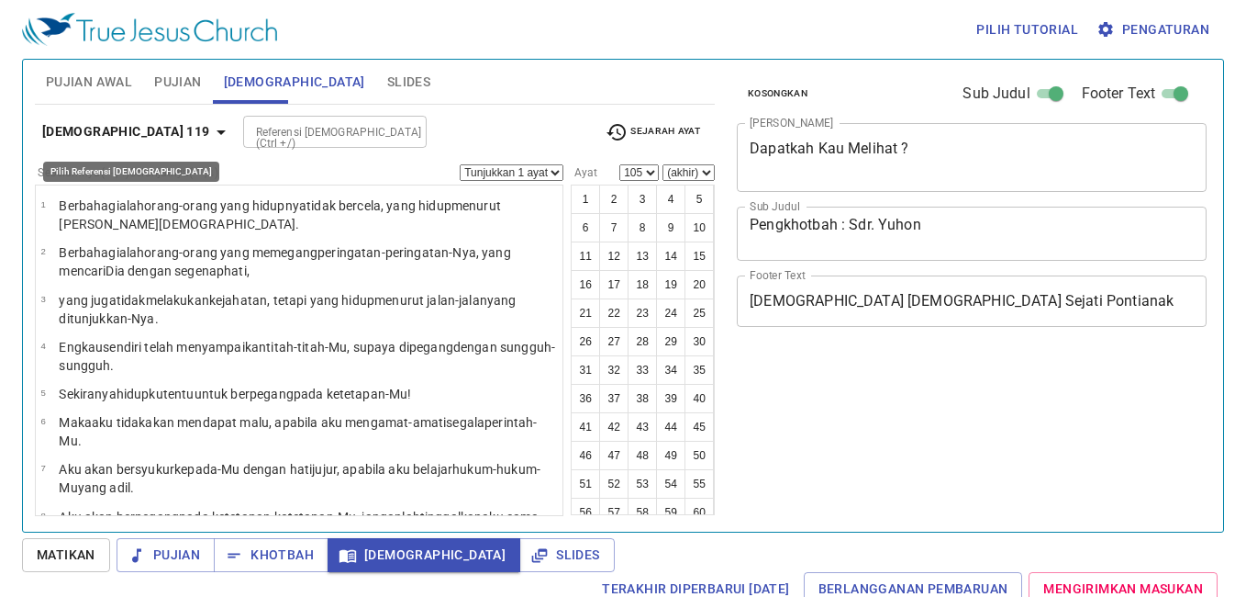
select select "105"
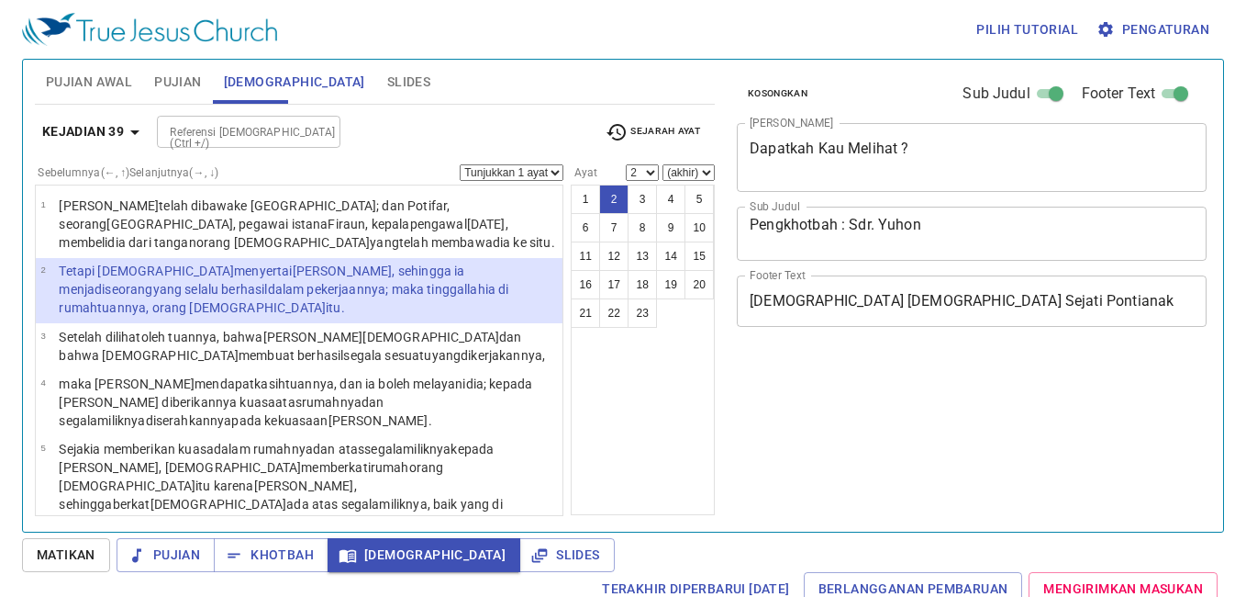
select select "2"
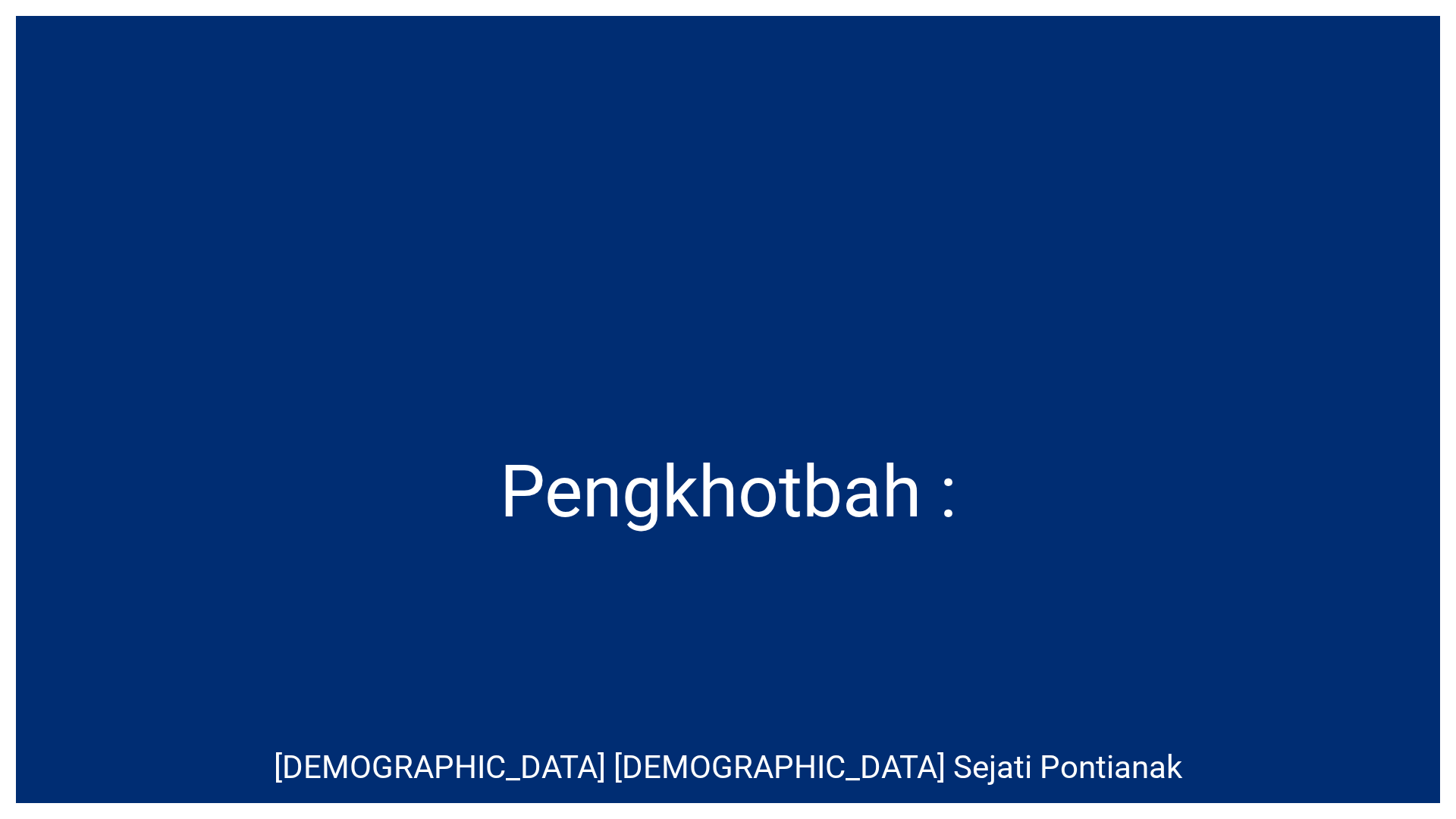
click at [900, 616] on div at bounding box center [728, 641] width 1425 height 181
drag, startPoint x: 889, startPoint y: 611, endPoint x: 803, endPoint y: 641, distance: 91.1
click at [803, 641] on div at bounding box center [728, 641] width 1425 height 181
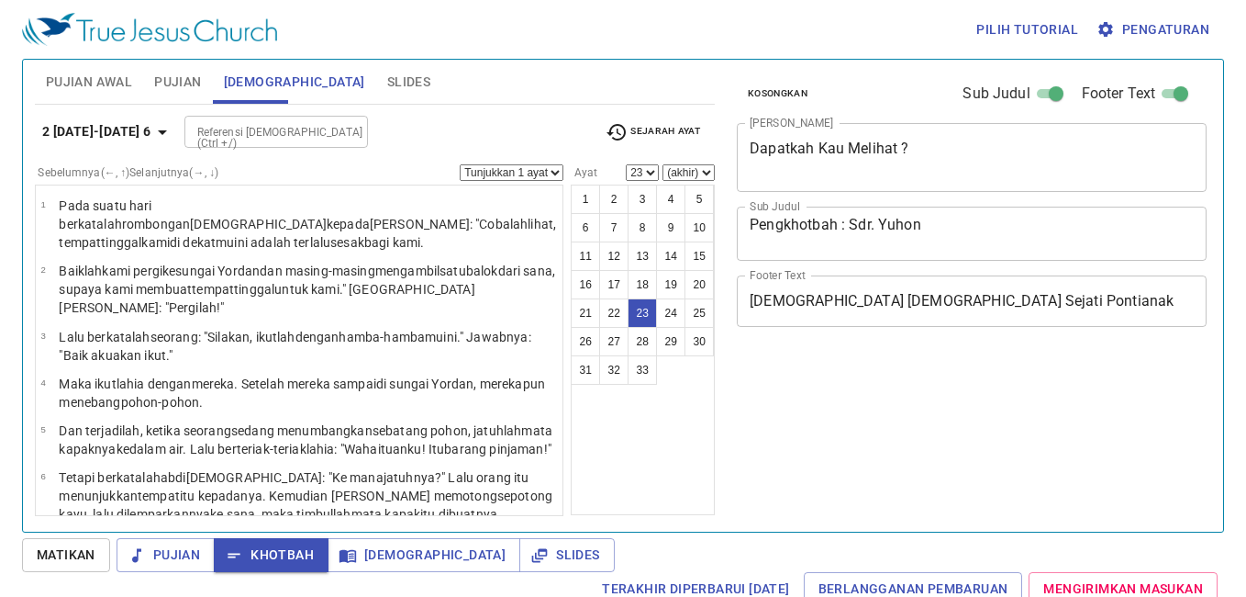
select select "23"
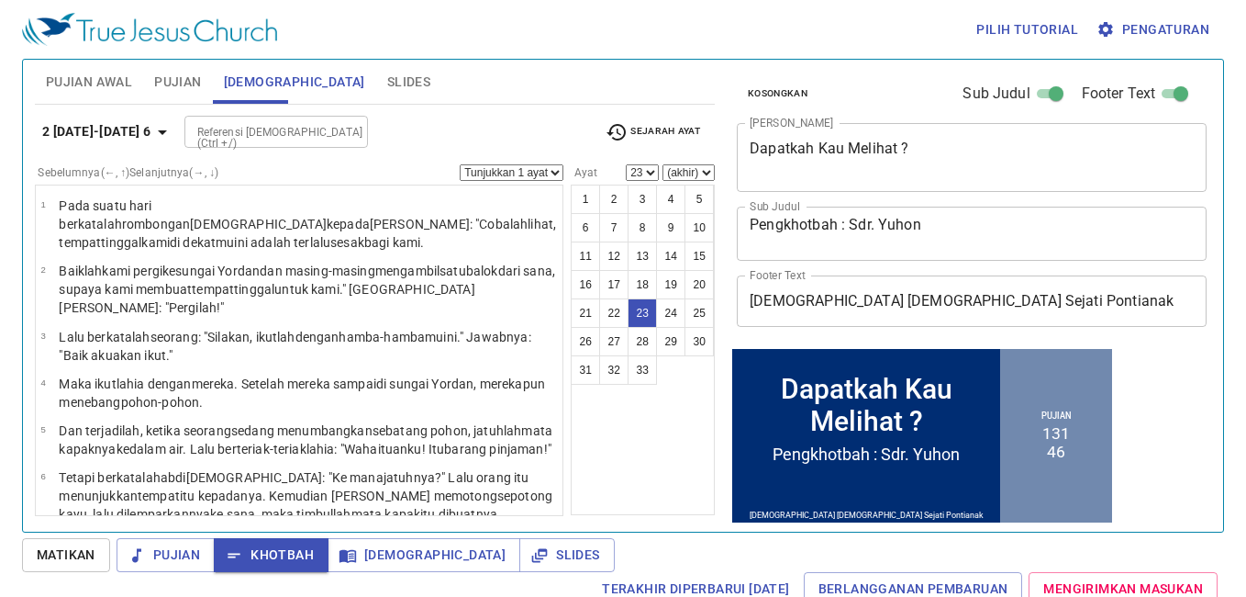
scroll to position [92, 0]
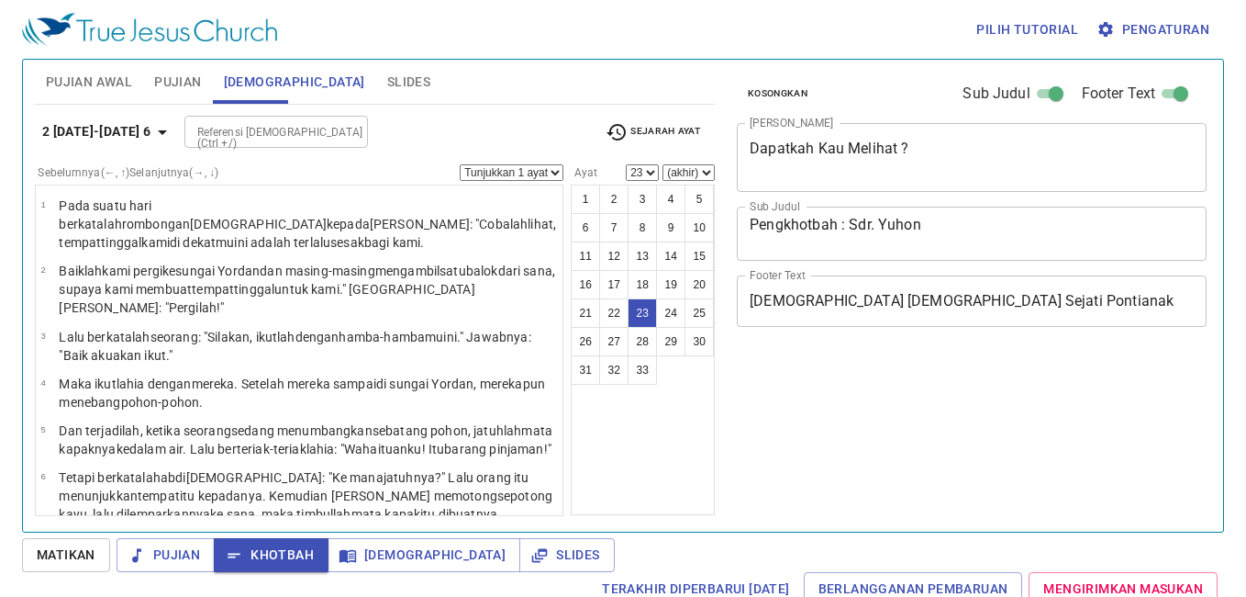
select select "23"
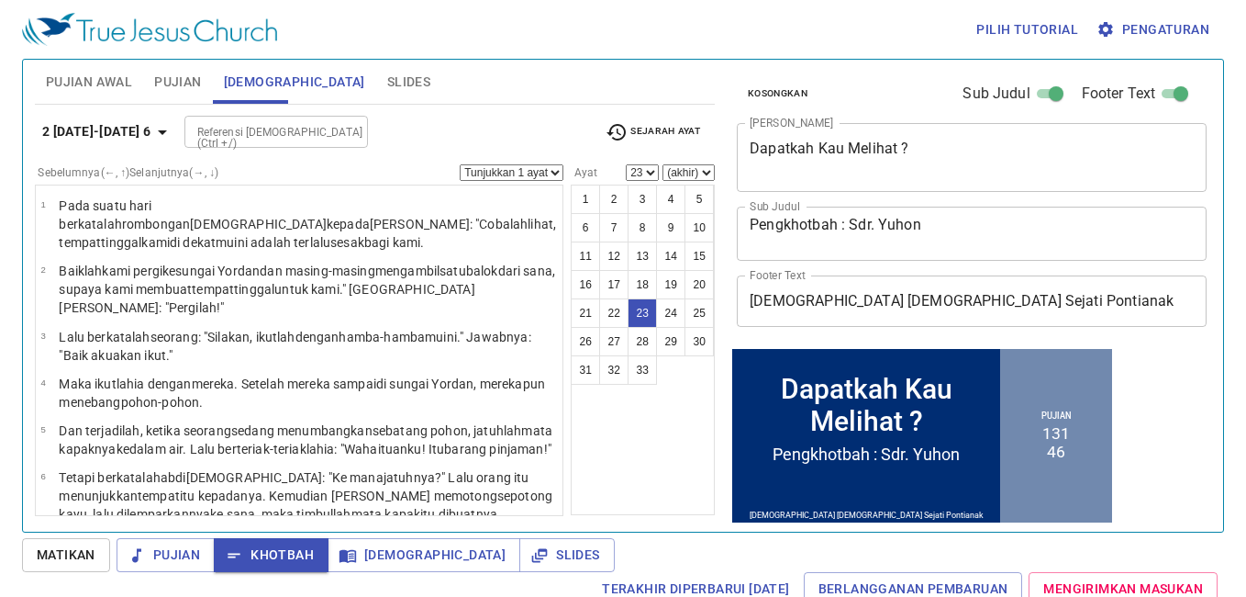
scroll to position [92, 0]
